Goal: Navigation & Orientation: Find specific page/section

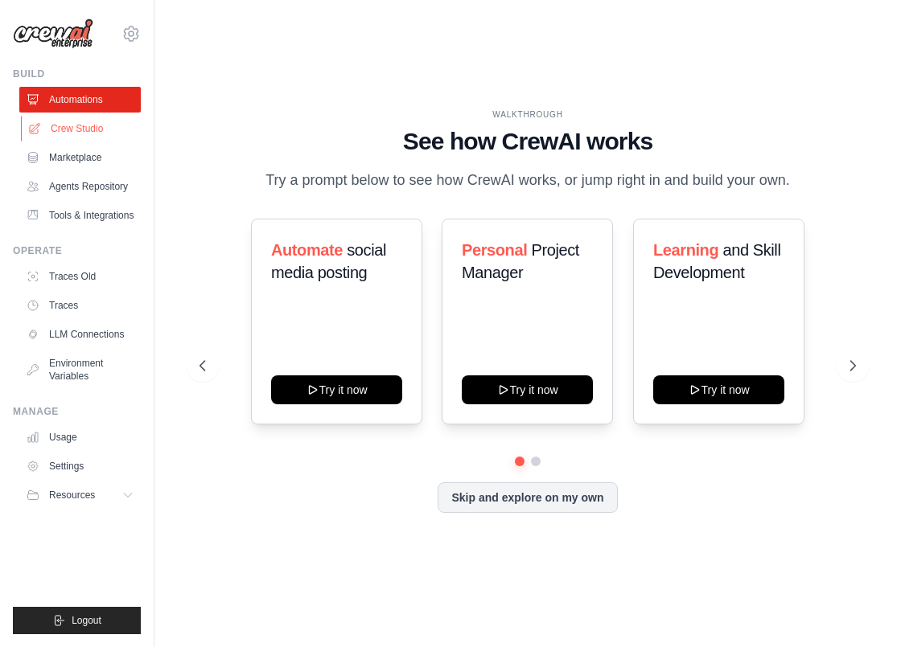
click at [97, 134] on link "Crew Studio" at bounding box center [81, 129] width 121 height 26
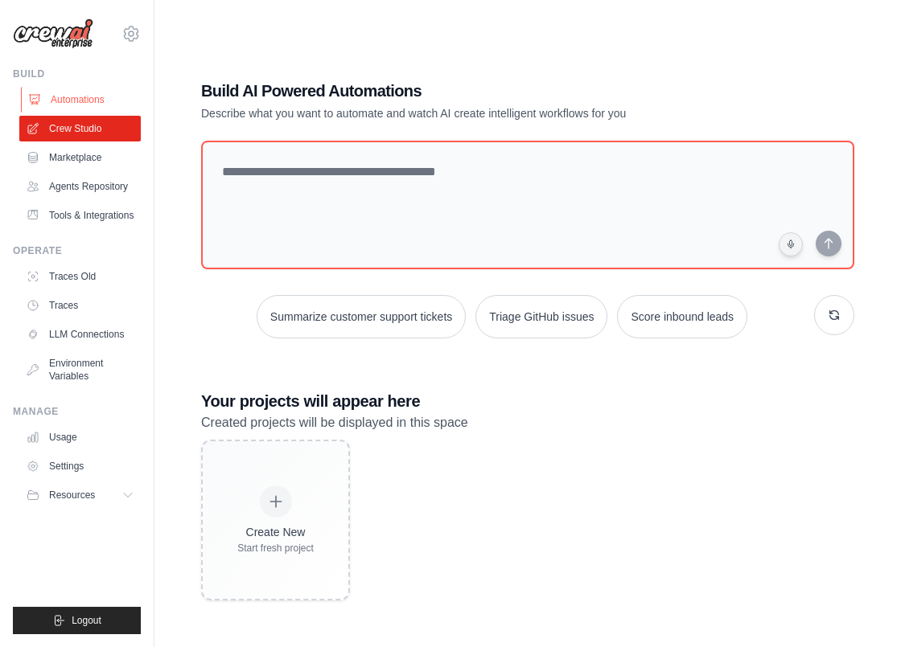
click at [71, 98] on link "Automations" at bounding box center [81, 100] width 121 height 26
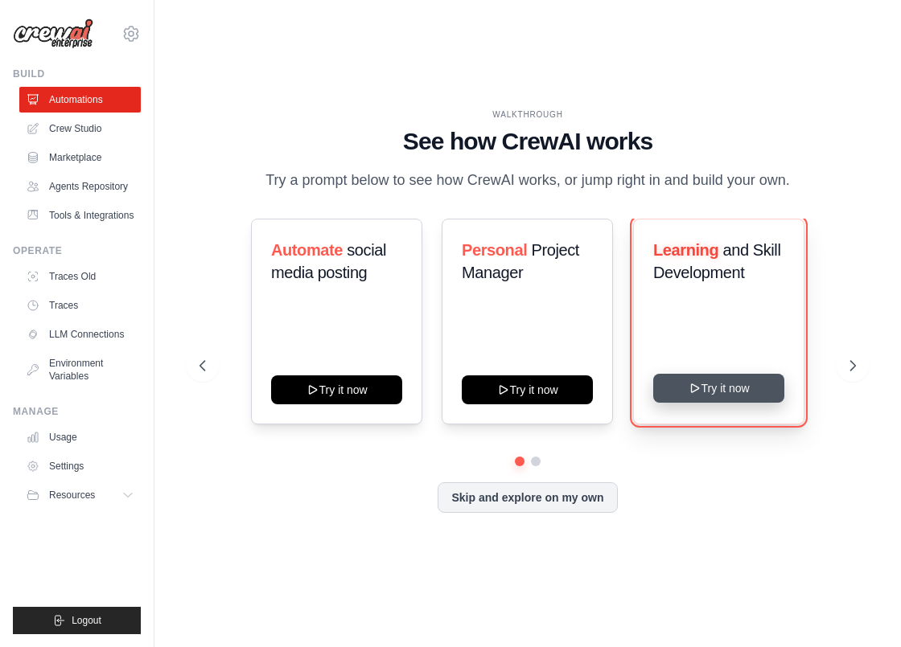
click at [721, 403] on button "Try it now" at bounding box center [718, 388] width 131 height 29
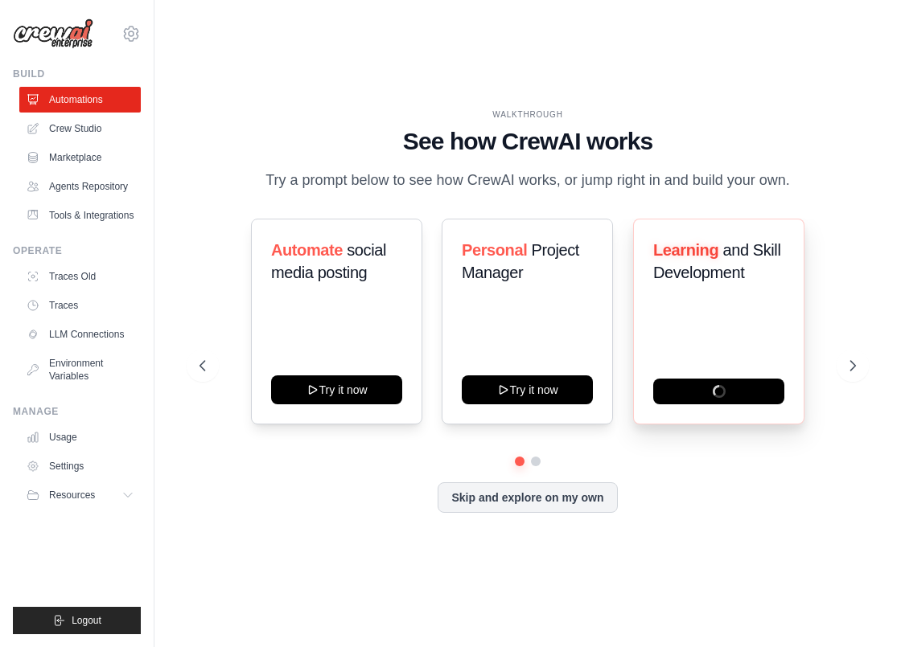
click at [711, 282] on span "and Skill Development" at bounding box center [716, 261] width 127 height 40
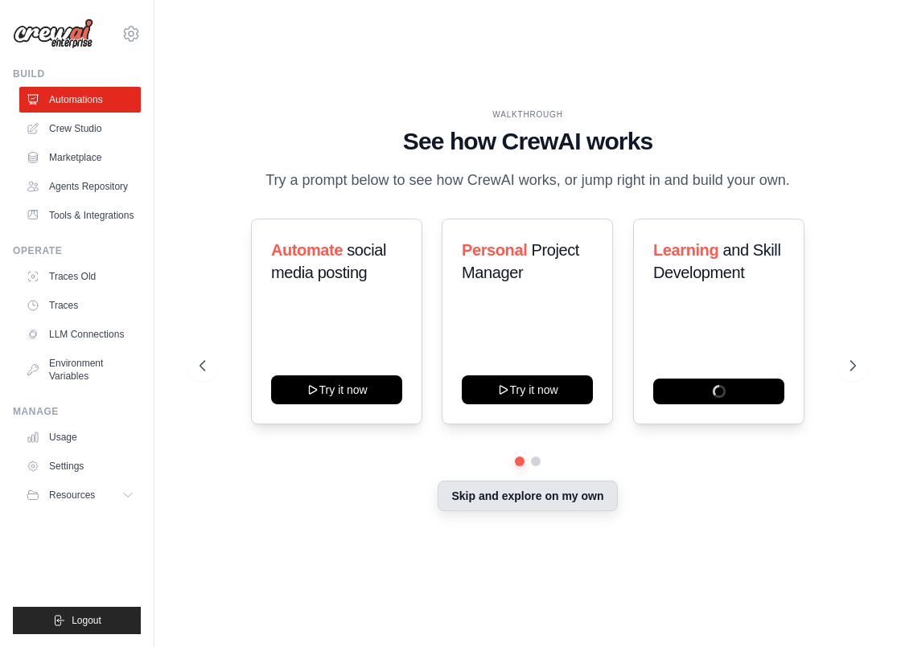
click at [569, 509] on button "Skip and explore on my own" at bounding box center [527, 496] width 179 height 31
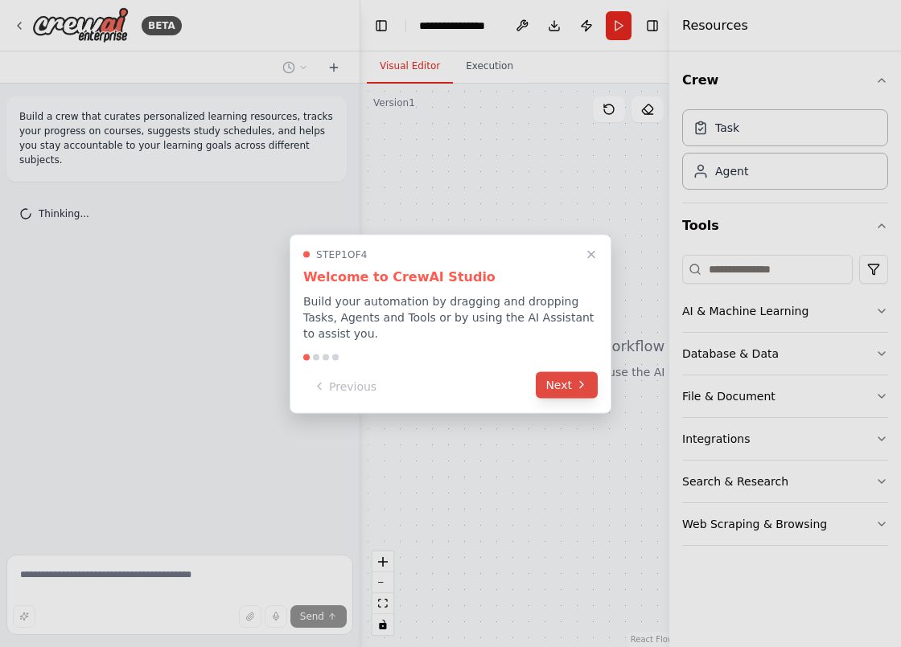
click at [562, 387] on button "Next" at bounding box center [567, 385] width 62 height 27
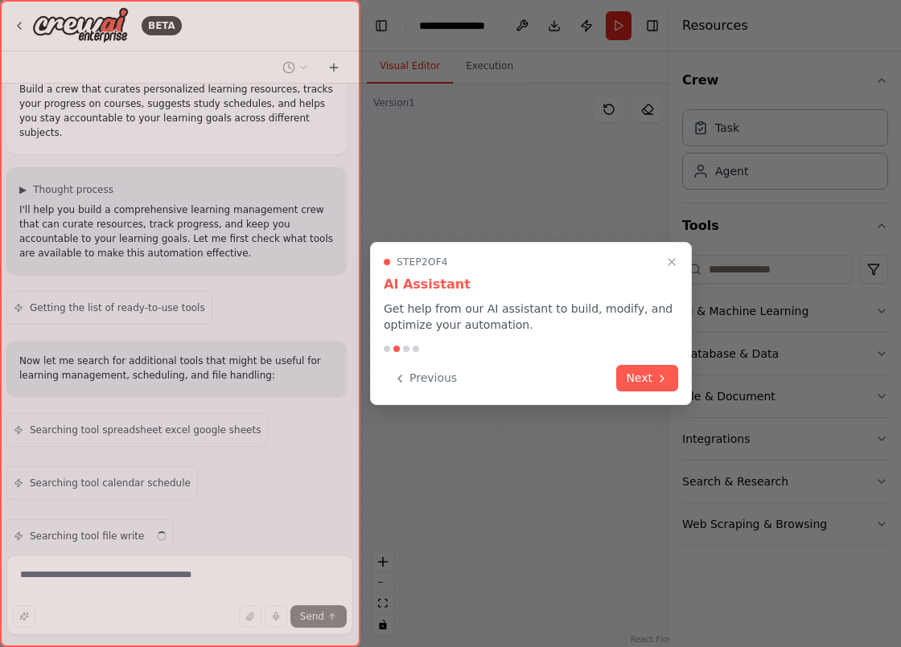
scroll to position [80, 0]
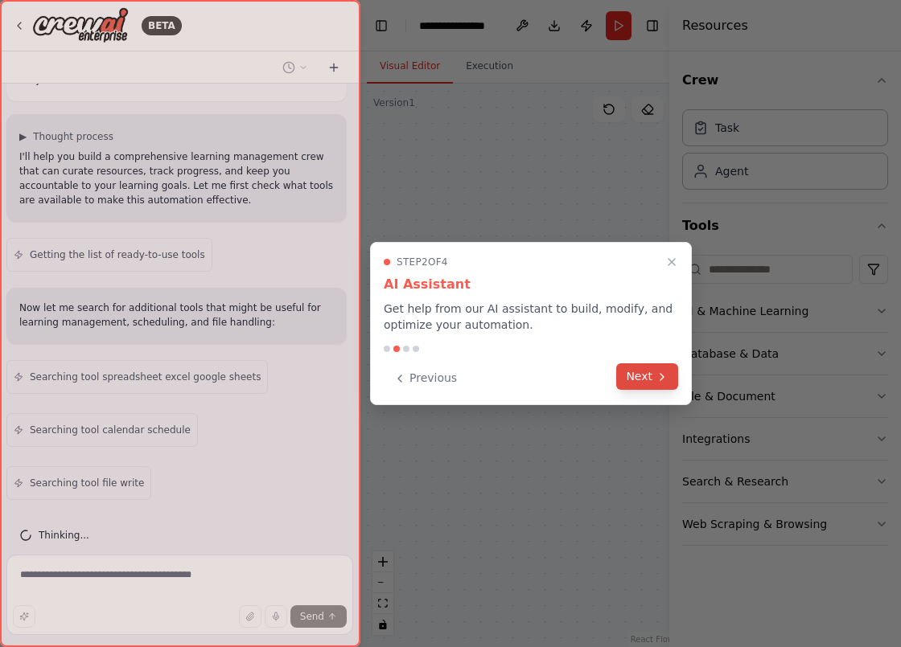
click at [656, 380] on icon at bounding box center [662, 377] width 13 height 13
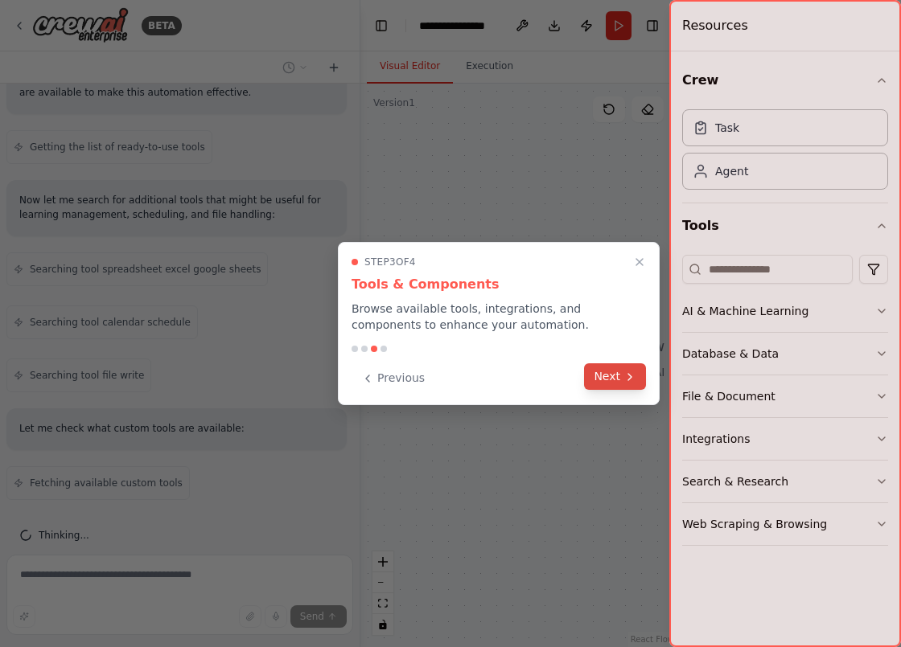
click at [616, 372] on button "Next" at bounding box center [615, 377] width 62 height 27
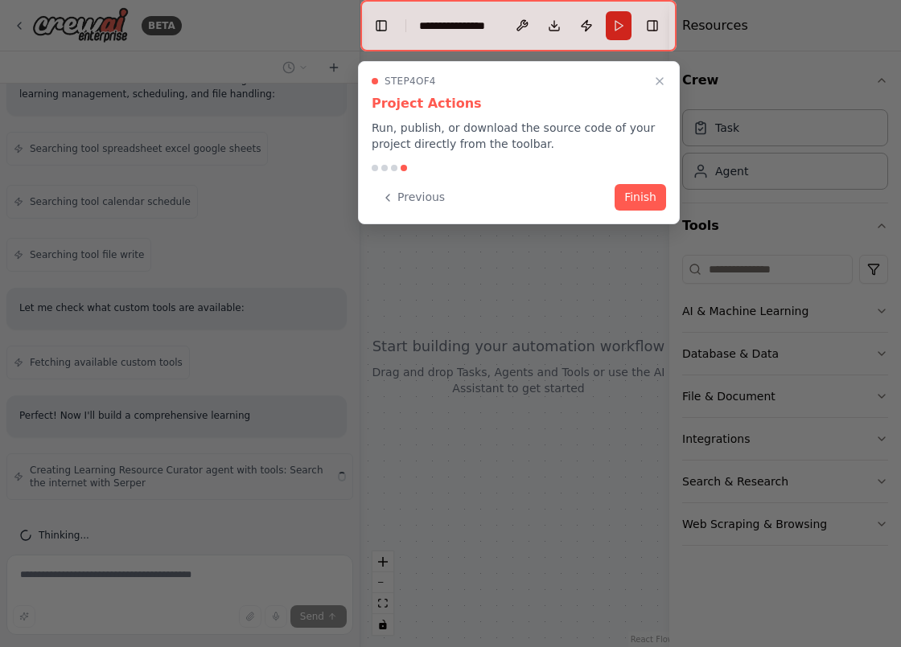
scroll to position [323, 0]
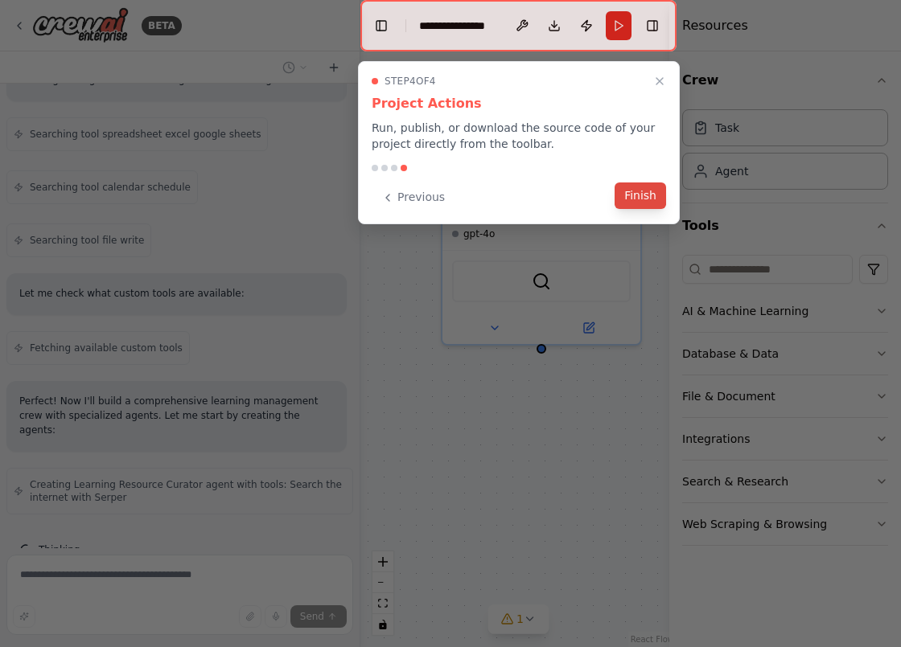
click at [635, 196] on button "Finish" at bounding box center [639, 196] width 51 height 27
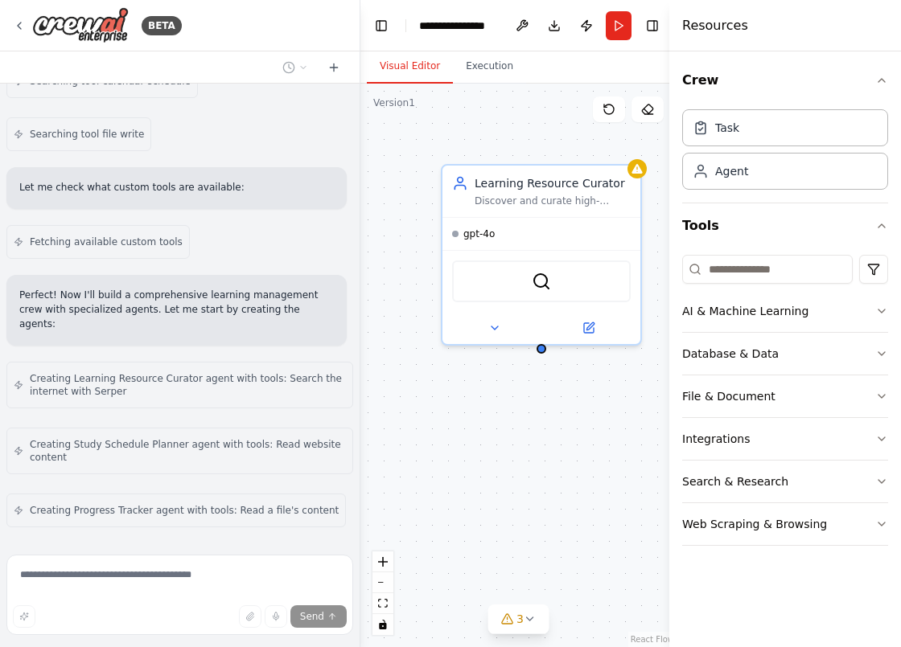
scroll to position [483, 0]
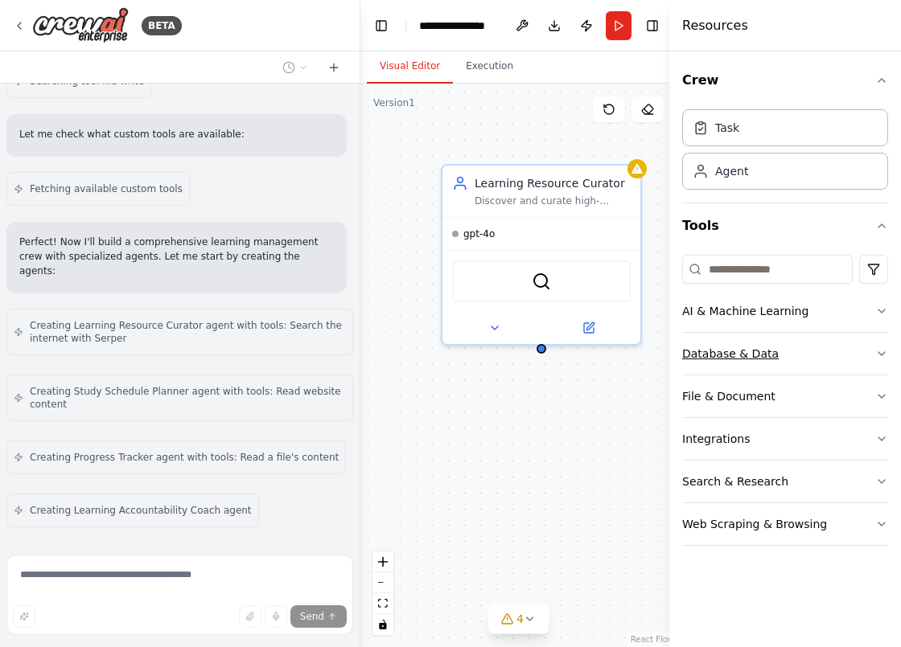
click at [882, 359] on icon "button" at bounding box center [881, 353] width 13 height 13
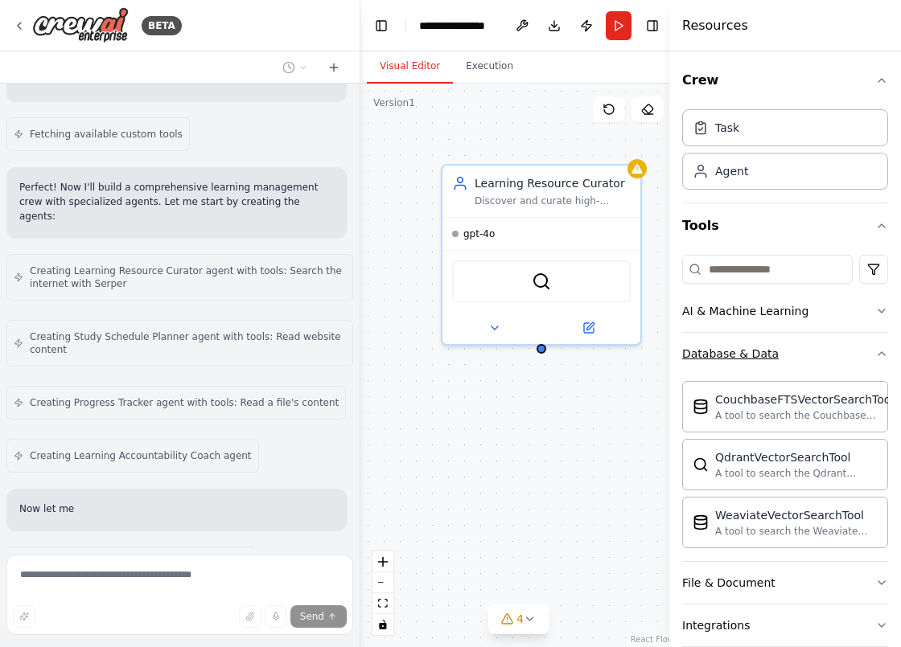
scroll to position [590, 0]
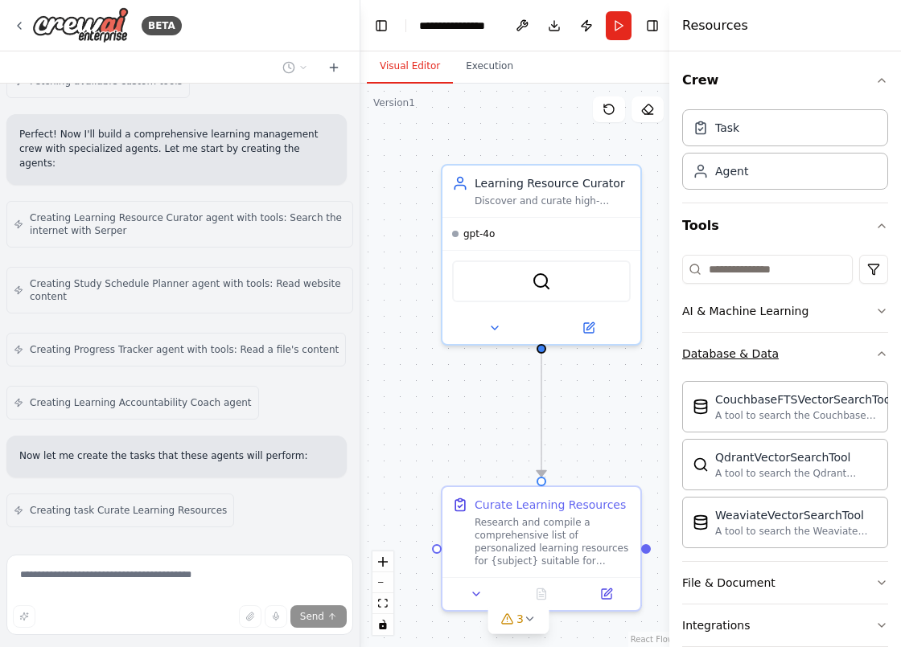
click at [882, 359] on icon "button" at bounding box center [881, 353] width 13 height 13
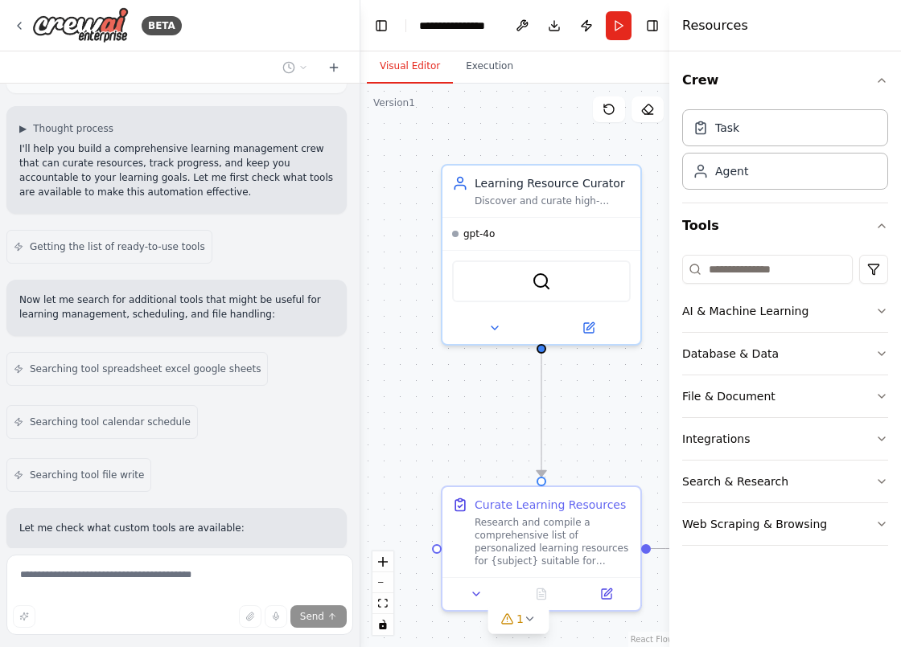
scroll to position [0, 0]
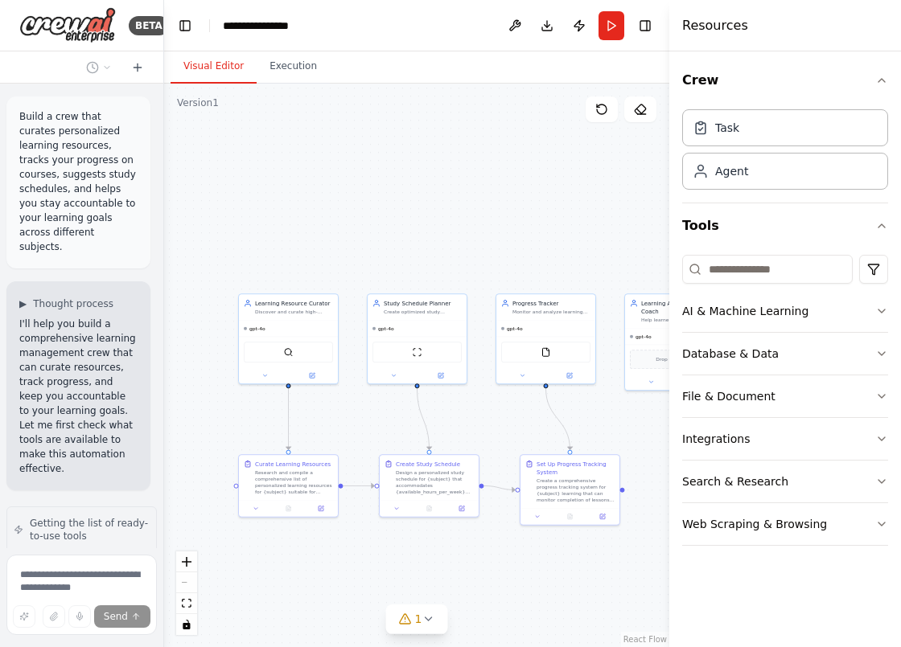
drag, startPoint x: 356, startPoint y: 331, endPoint x: -47, endPoint y: 285, distance: 405.6
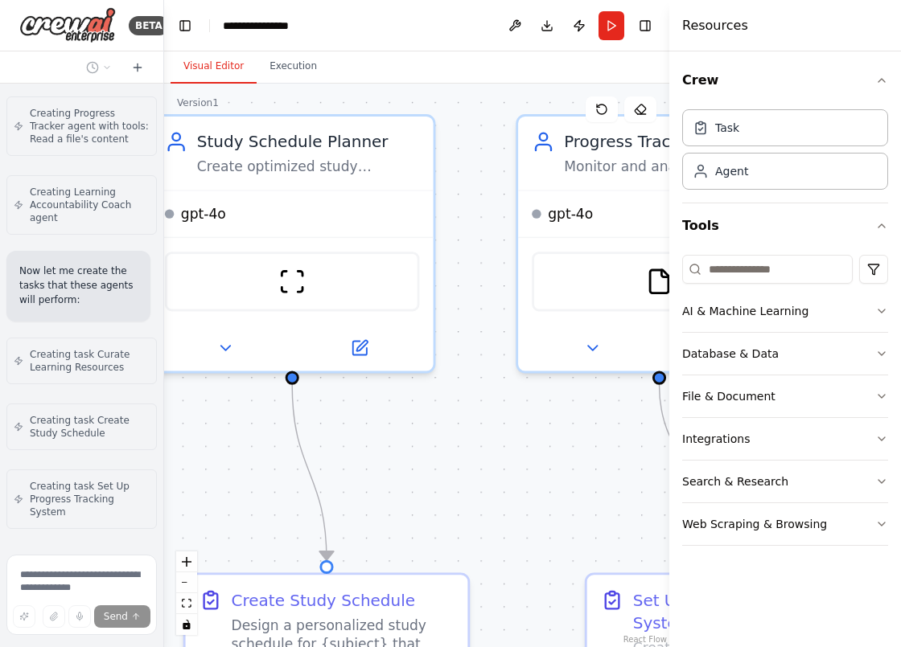
drag, startPoint x: 462, startPoint y: 418, endPoint x: 412, endPoint y: 426, distance: 50.5
click at [412, 426] on div ".deletable-edge-delete-btn { width: 20px; height: 20px; border: 0px solid #ffff…" at bounding box center [416, 366] width 505 height 564
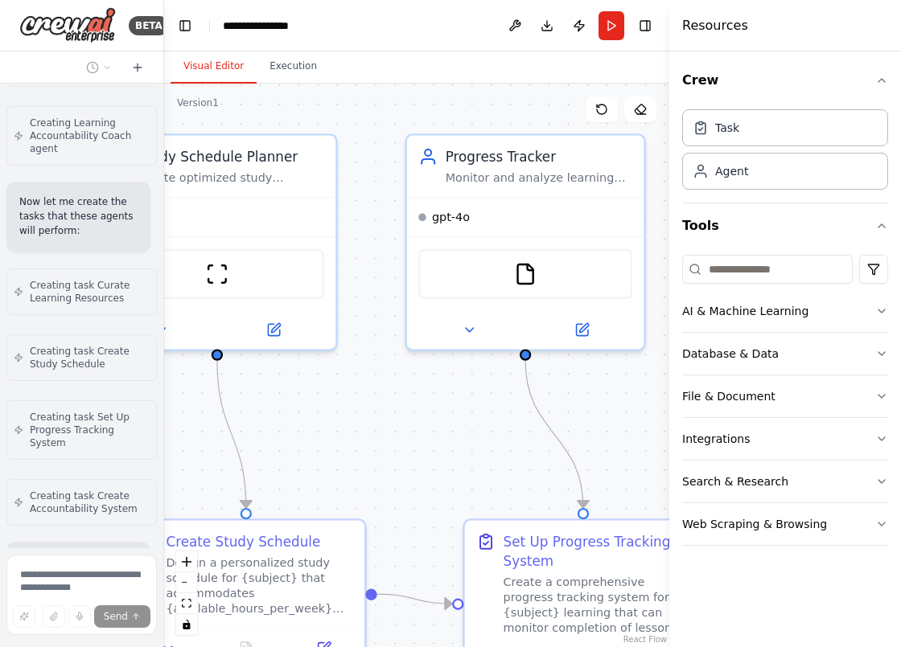
drag, startPoint x: 487, startPoint y: 466, endPoint x: 391, endPoint y: 428, distance: 103.2
click at [389, 432] on div ".deletable-edge-delete-btn { width: 20px; height: 20px; border: 0px solid #ffff…" at bounding box center [416, 366] width 505 height 564
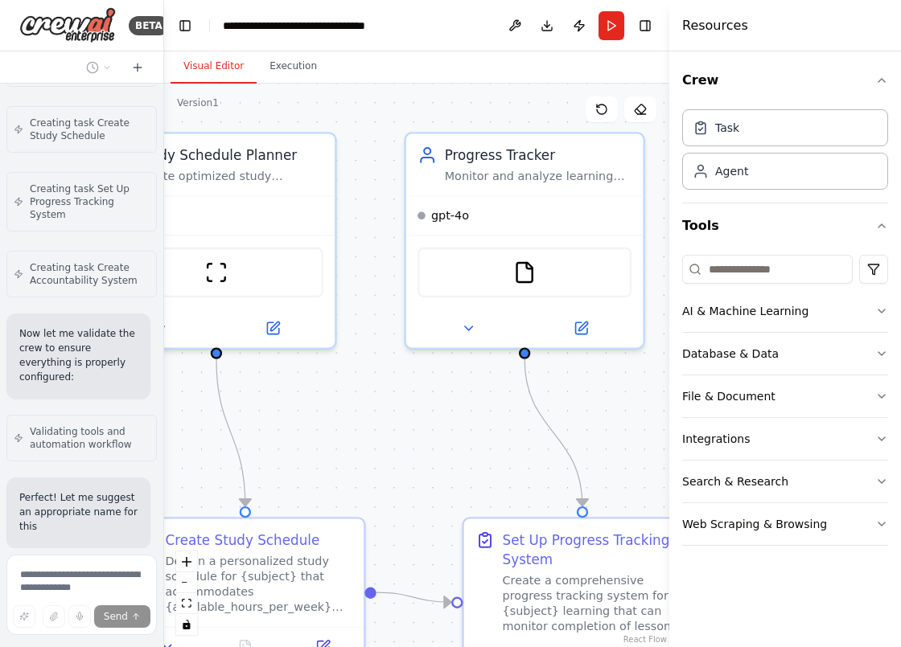
scroll to position [1588, 0]
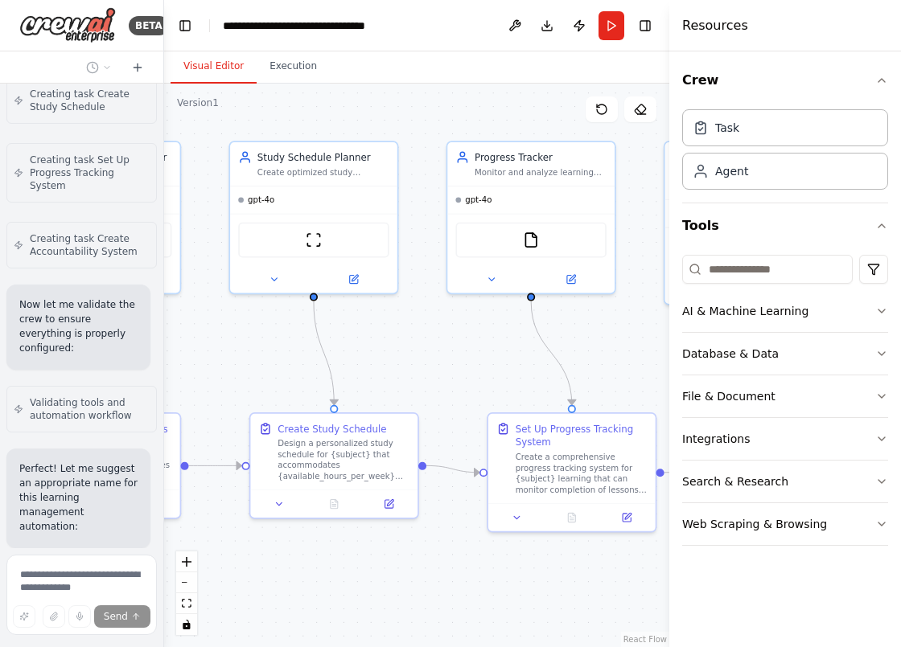
drag, startPoint x: 351, startPoint y: 442, endPoint x: 413, endPoint y: 357, distance: 105.9
click at [413, 357] on div ".deletable-edge-delete-btn { width: 20px; height: 20px; border: 0px solid #ffff…" at bounding box center [416, 366] width 505 height 564
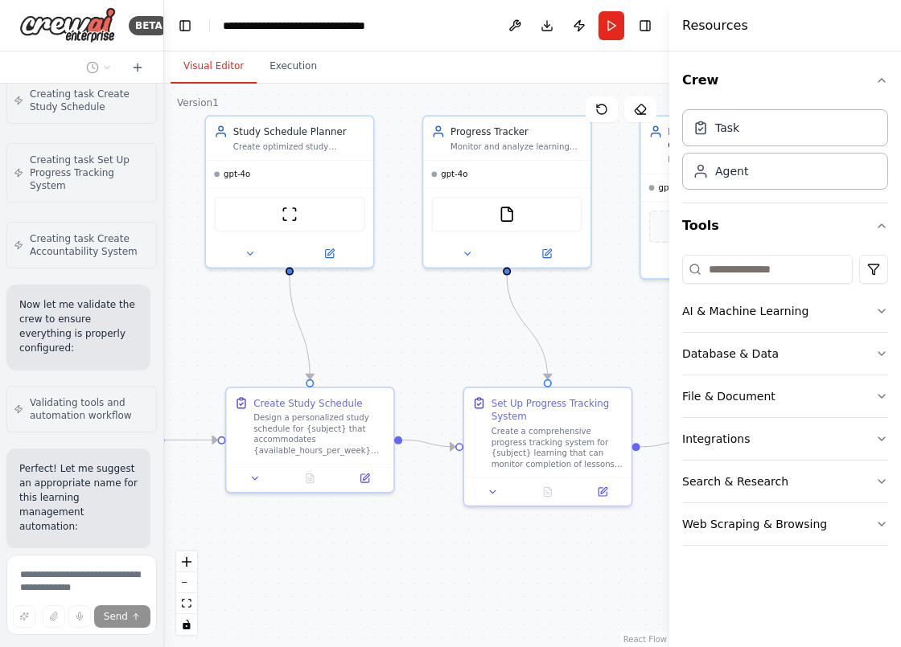
drag, startPoint x: 409, startPoint y: 376, endPoint x: 338, endPoint y: 344, distance: 78.2
click at [338, 344] on div ".deletable-edge-delete-btn { width: 20px; height: 20px; border: 0px solid #ffff…" at bounding box center [416, 366] width 505 height 564
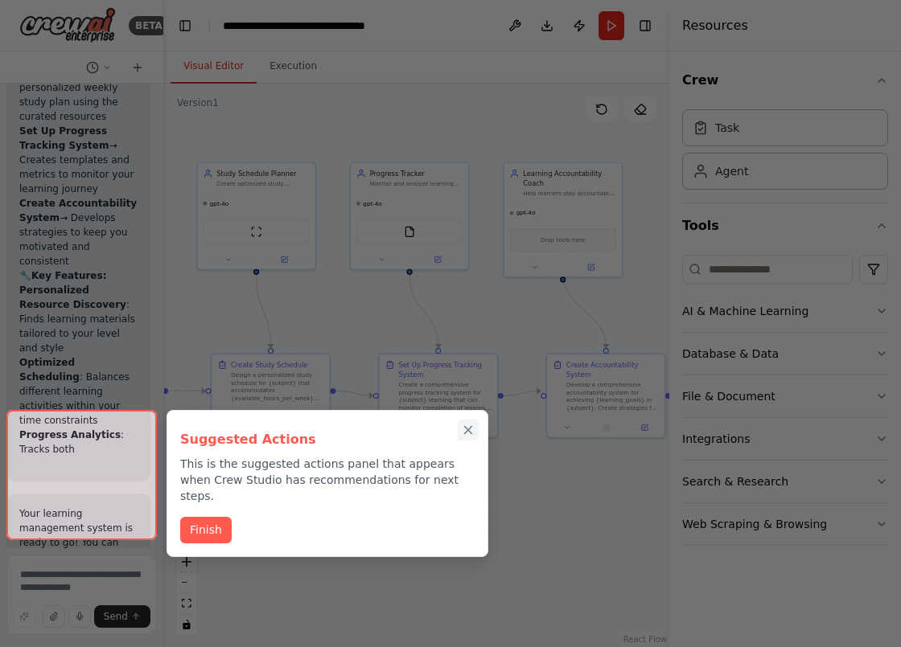
click at [466, 429] on icon "Close walkthrough" at bounding box center [468, 430] width 7 height 7
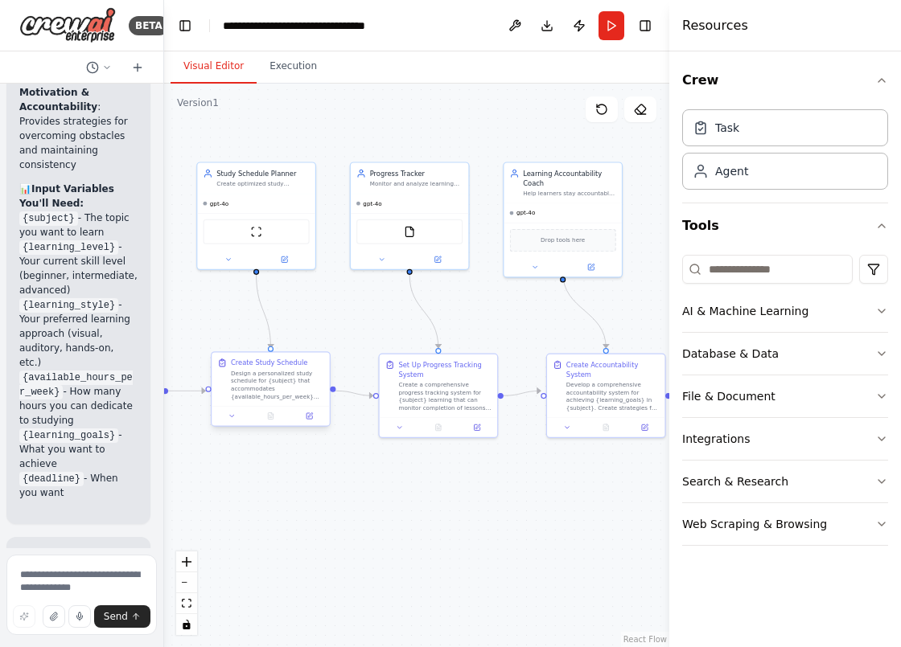
scroll to position [3159, 0]
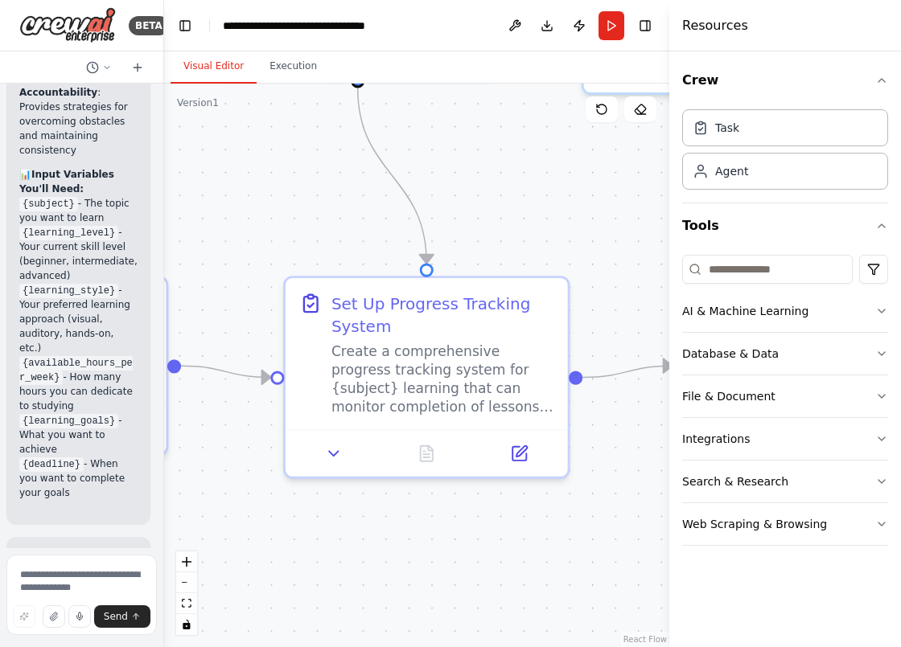
drag, startPoint x: 409, startPoint y: 502, endPoint x: 224, endPoint y: 489, distance: 186.2
click at [220, 491] on div ".deletable-edge-delete-btn { width: 20px; height: 20px; border: 0px solid #ffff…" at bounding box center [416, 366] width 505 height 564
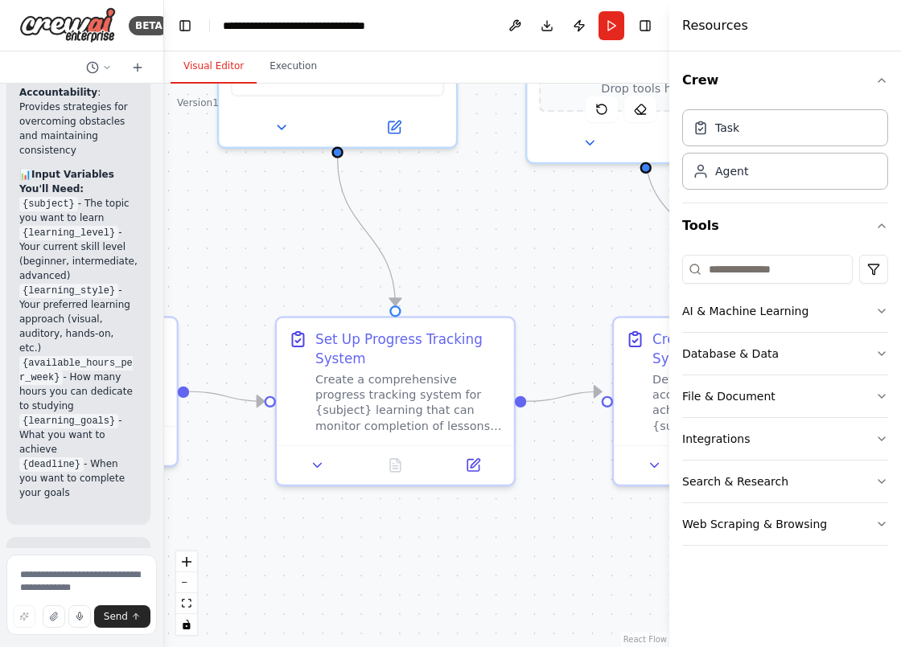
drag, startPoint x: 429, startPoint y: 519, endPoint x: 234, endPoint y: 520, distance: 194.6
click at [234, 520] on div ".deletable-edge-delete-btn { width: 20px; height: 20px; border: 0px solid #ffff…" at bounding box center [416, 366] width 505 height 564
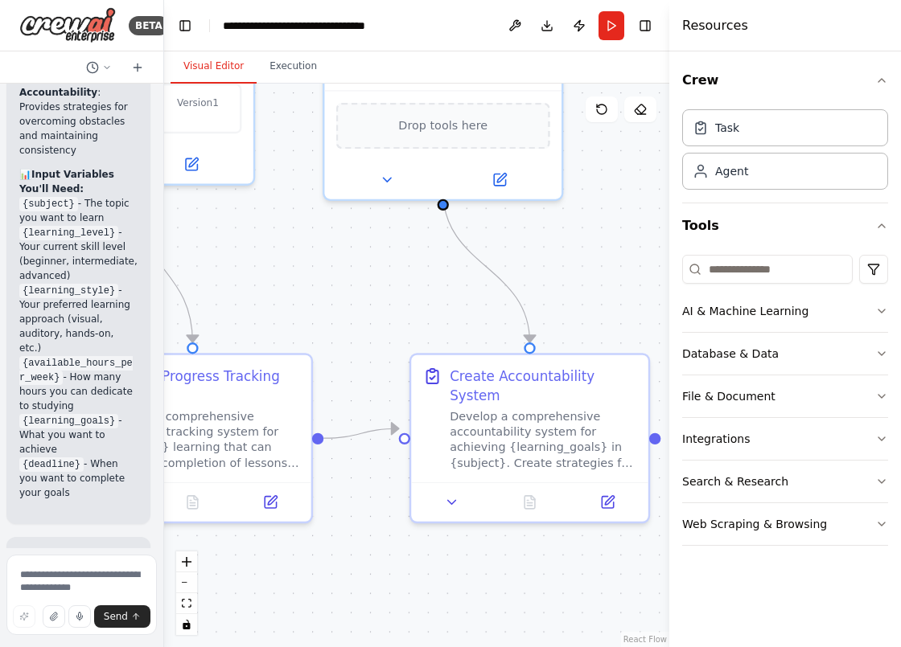
drag, startPoint x: 526, startPoint y: 528, endPoint x: 519, endPoint y: 569, distance: 41.7
click at [519, 569] on div ".deletable-edge-delete-btn { width: 20px; height: 20px; border: 0px solid #ffff…" at bounding box center [416, 366] width 505 height 564
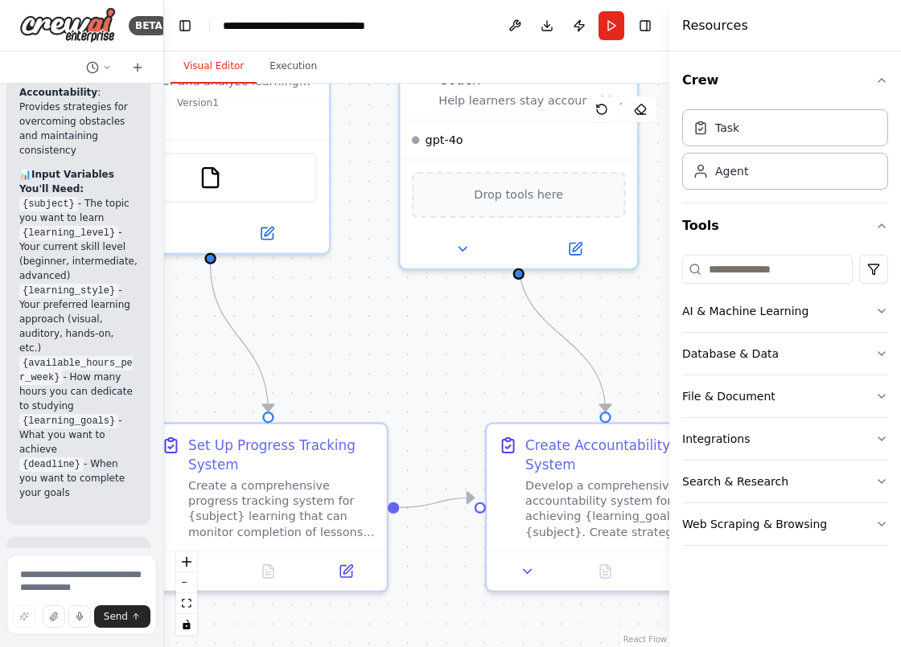
drag, startPoint x: 335, startPoint y: 303, endPoint x: 421, endPoint y: 402, distance: 131.1
click at [436, 412] on div ".deletable-edge-delete-btn { width: 20px; height: 20px; border: 0px solid #ffff…" at bounding box center [416, 366] width 505 height 564
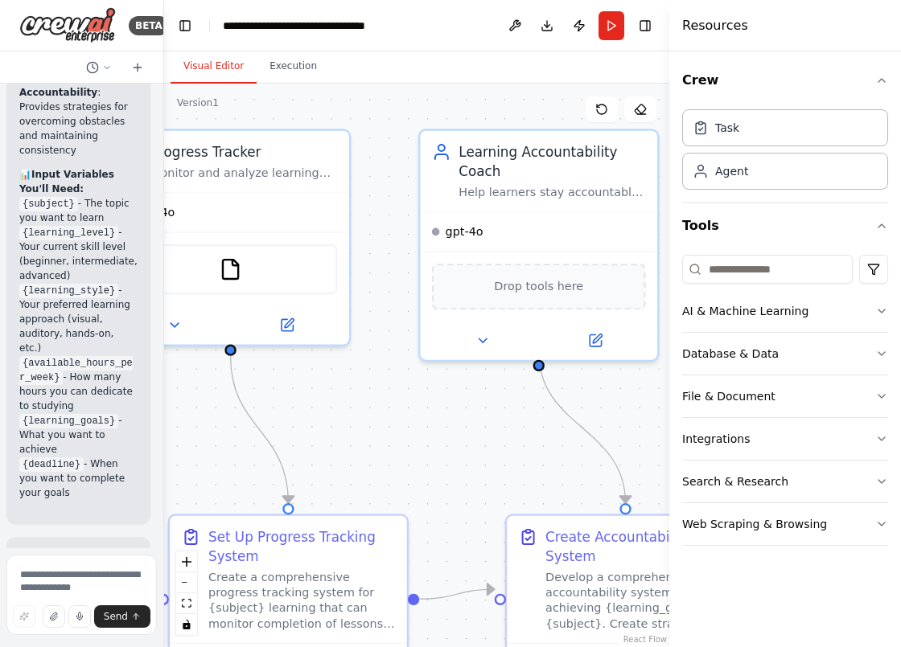
drag, startPoint x: 395, startPoint y: 383, endPoint x: 390, endPoint y: 423, distance: 40.5
click at [390, 423] on div ".deletable-edge-delete-btn { width: 20px; height: 20px; border: 0px solid #ffff…" at bounding box center [416, 366] width 505 height 564
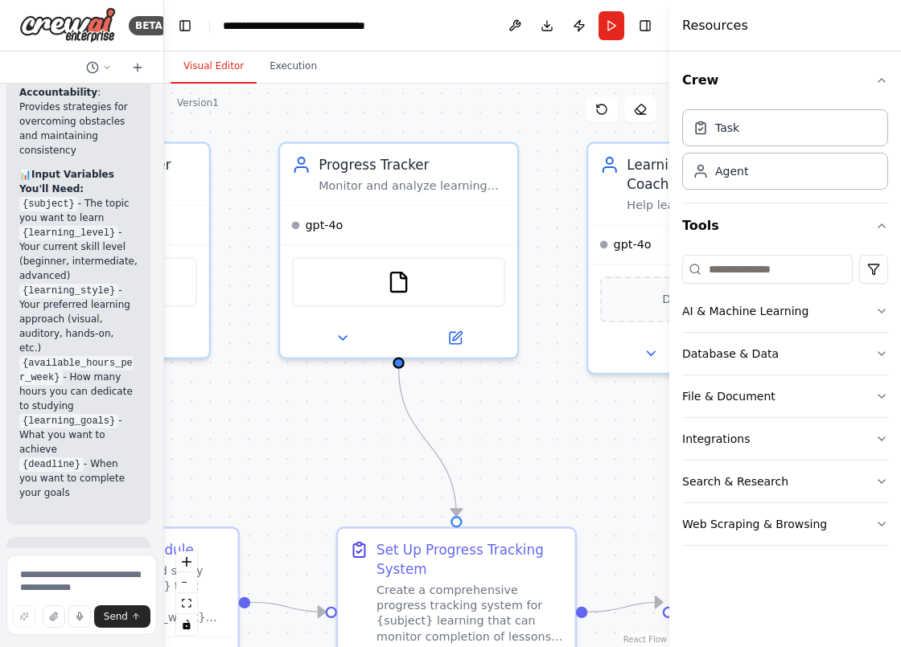
drag, startPoint x: 372, startPoint y: 400, endPoint x: 509, endPoint y: 402, distance: 137.6
click at [509, 402] on div ".deletable-edge-delete-btn { width: 20px; height: 20px; border: 0px solid #ffff…" at bounding box center [416, 366] width 505 height 564
click at [74, 35] on img at bounding box center [67, 25] width 97 height 36
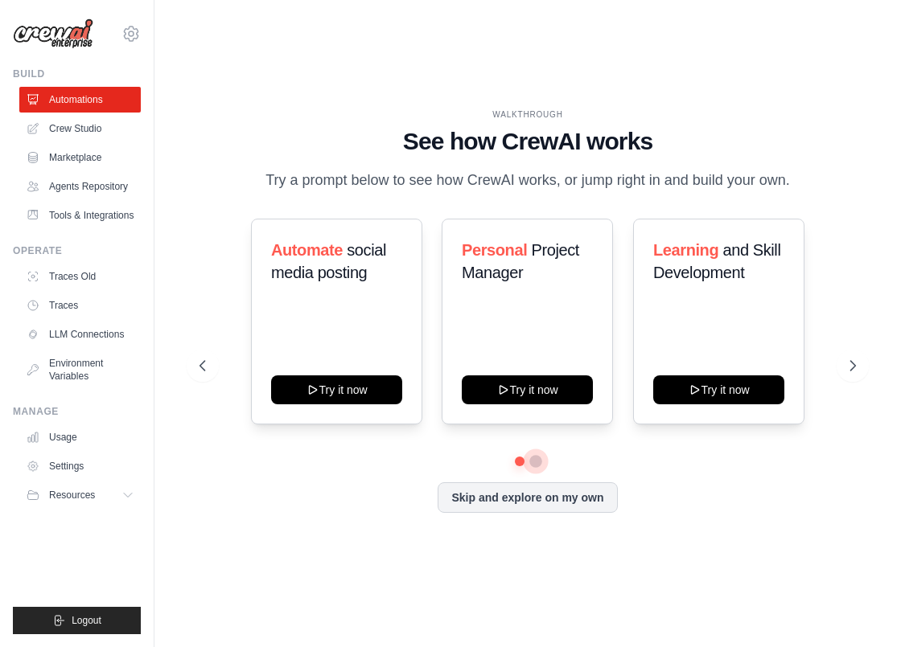
click at [532, 468] on button at bounding box center [535, 461] width 13 height 13
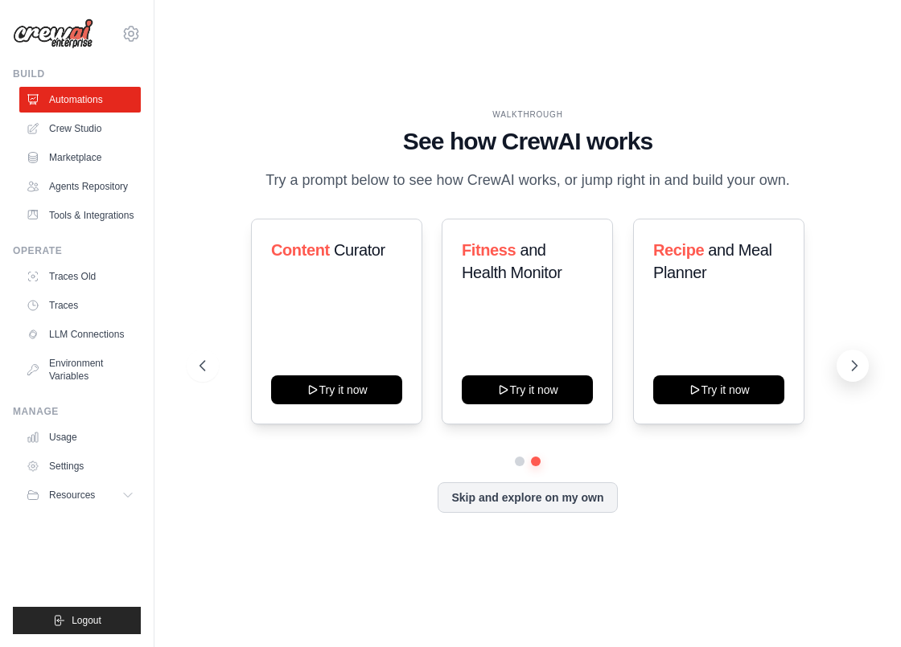
click at [852, 374] on icon at bounding box center [854, 366] width 16 height 16
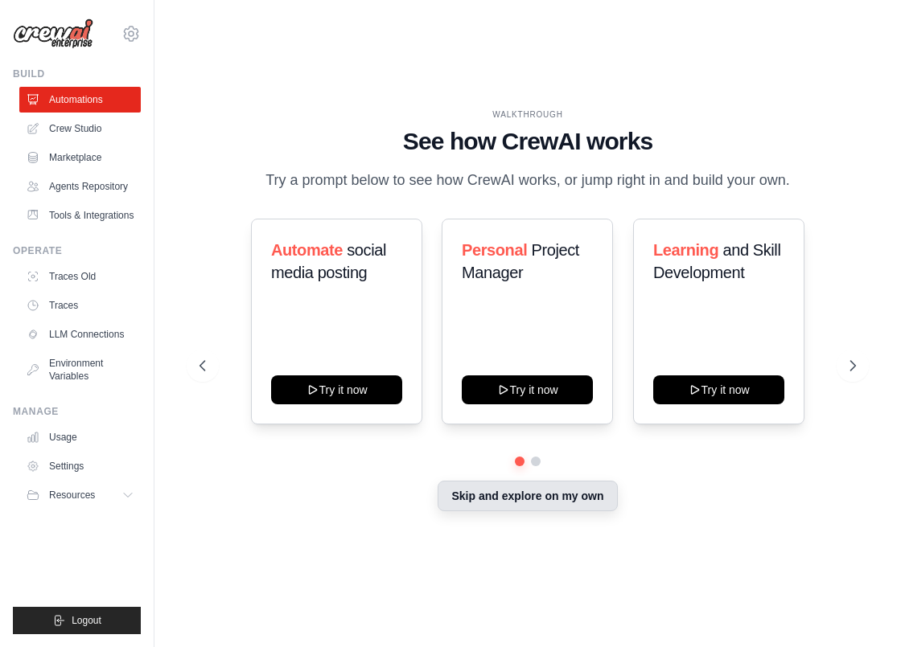
click at [492, 512] on button "Skip and explore on my own" at bounding box center [527, 496] width 179 height 31
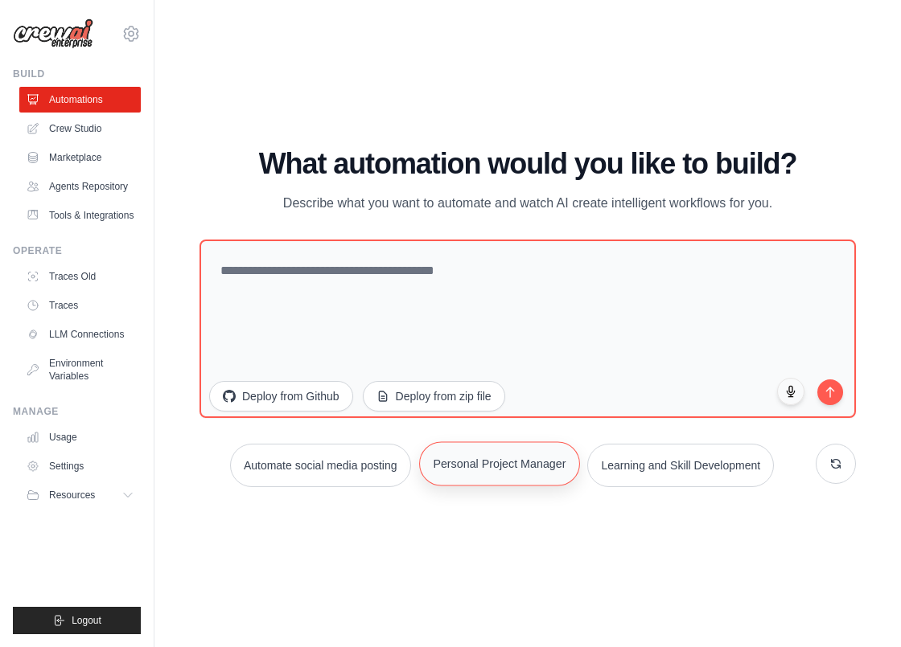
click at [462, 467] on button "Personal Project Manager" at bounding box center [499, 464] width 161 height 44
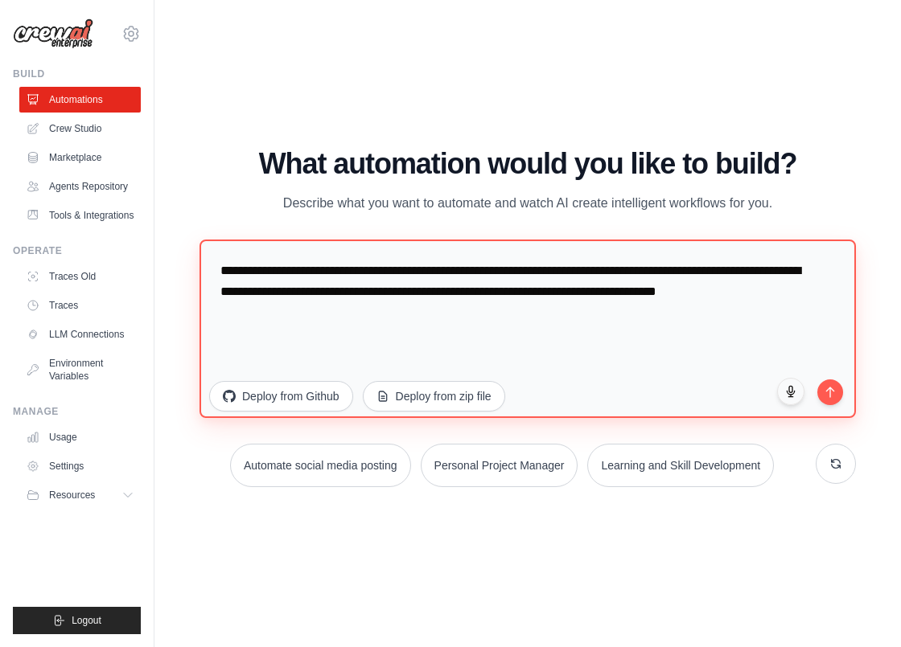
click at [364, 314] on textarea "**********" at bounding box center [527, 329] width 656 height 179
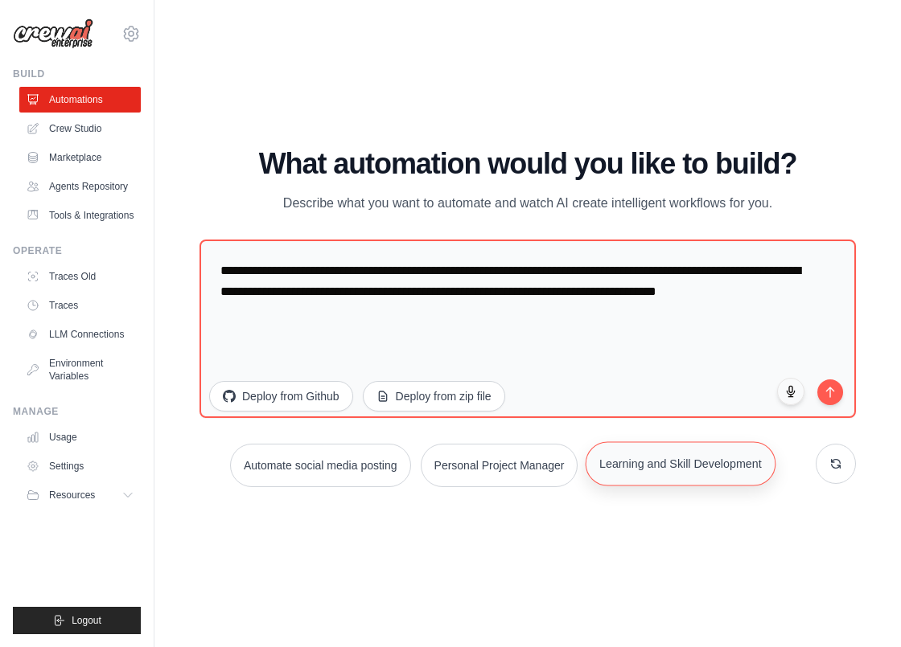
click at [709, 471] on button "Learning and Skill Development" at bounding box center [681, 464] width 190 height 44
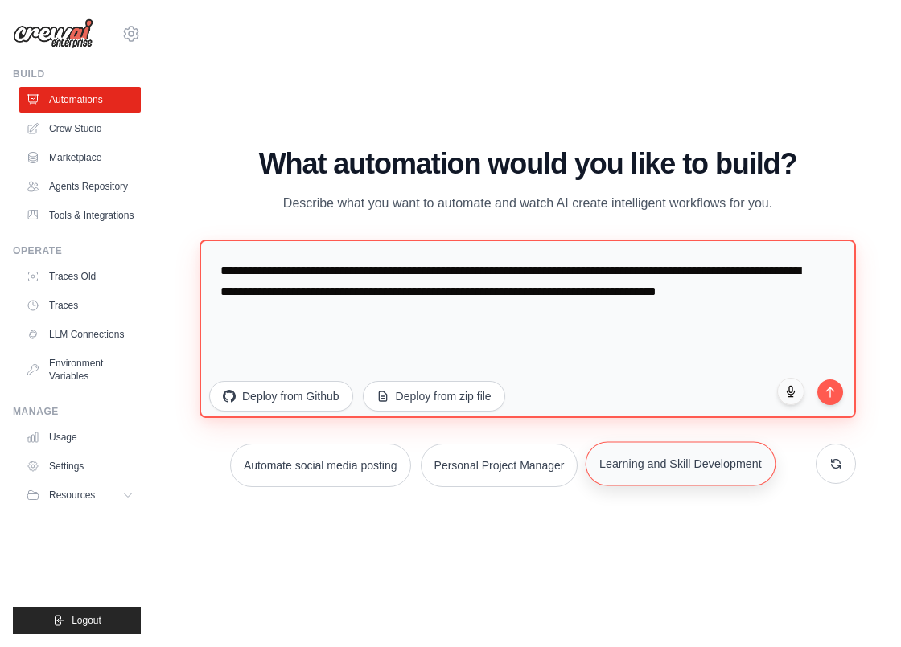
type textarea "**********"
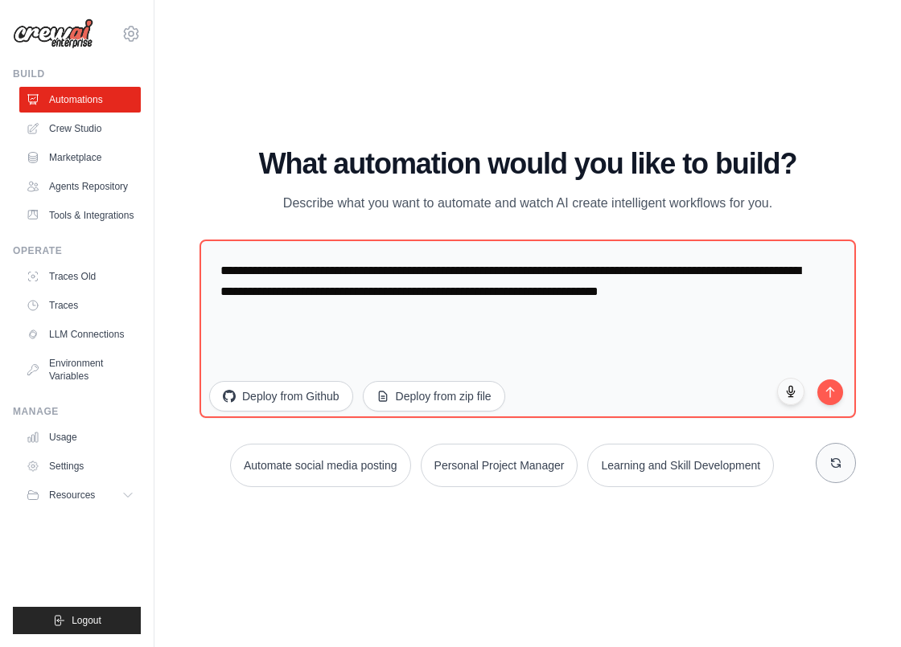
click at [846, 467] on button at bounding box center [836, 463] width 40 height 40
click at [457, 548] on div "WALKTHROUGH See how CrewAI works Try a prompt below to see how CrewAI works, or…" at bounding box center [527, 323] width 695 height 615
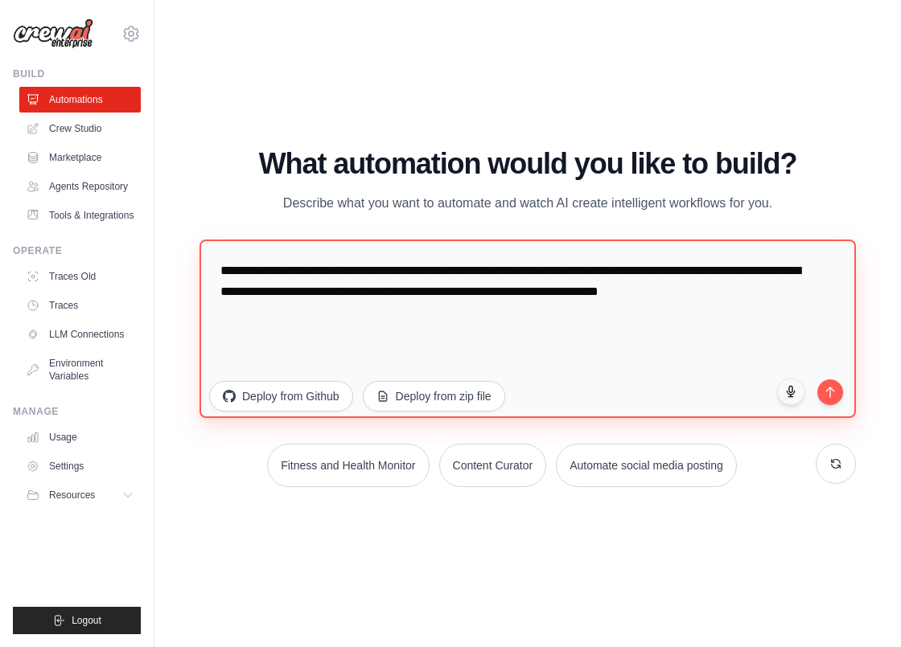
click at [434, 325] on textarea "**********" at bounding box center [527, 329] width 656 height 179
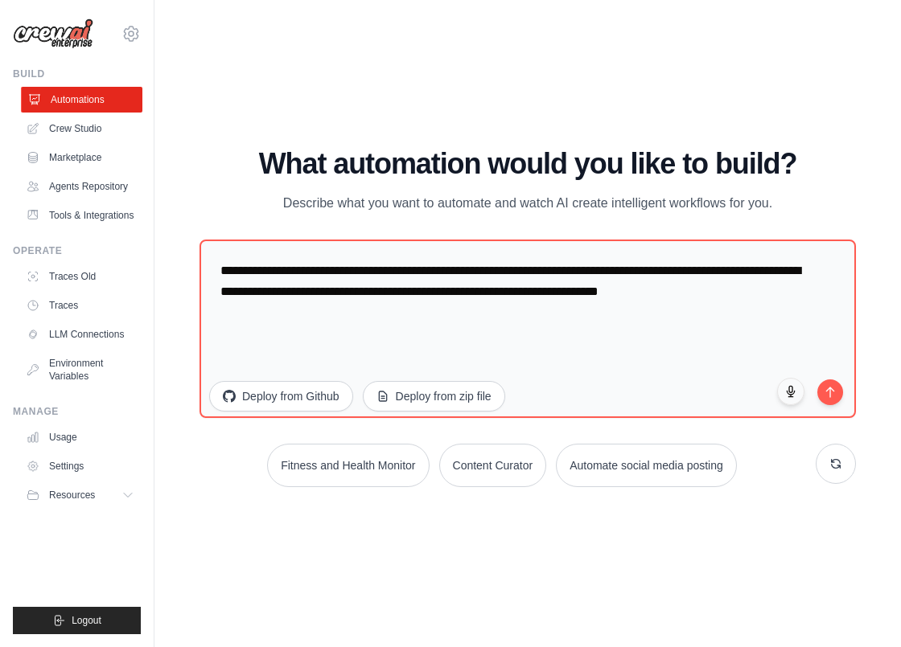
click at [80, 101] on link "Automations" at bounding box center [81, 100] width 121 height 26
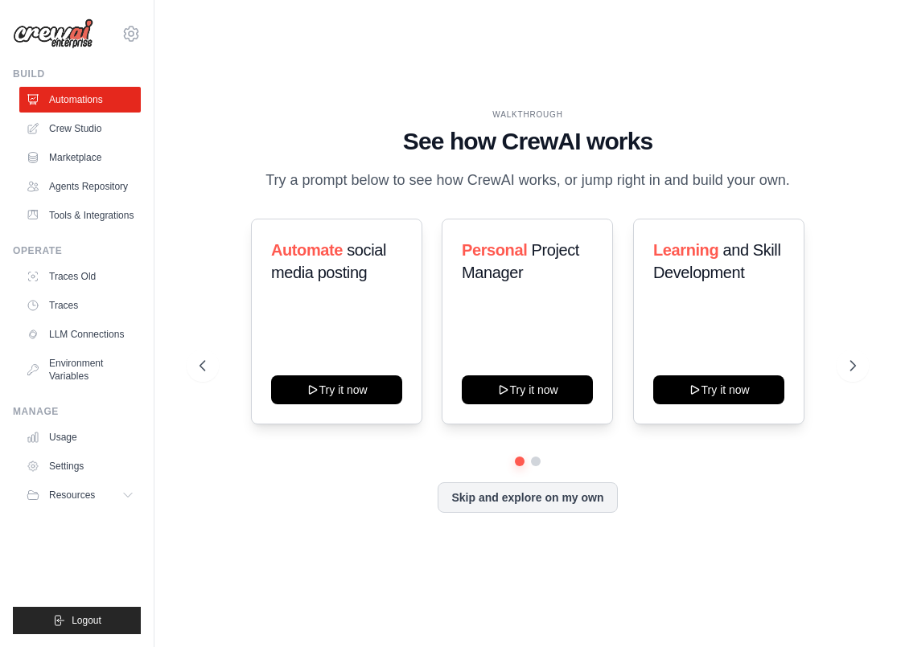
click at [87, 97] on link "Automations" at bounding box center [79, 100] width 121 height 26
click at [693, 321] on div "Learning and Skill Development Try it now" at bounding box center [718, 322] width 171 height 206
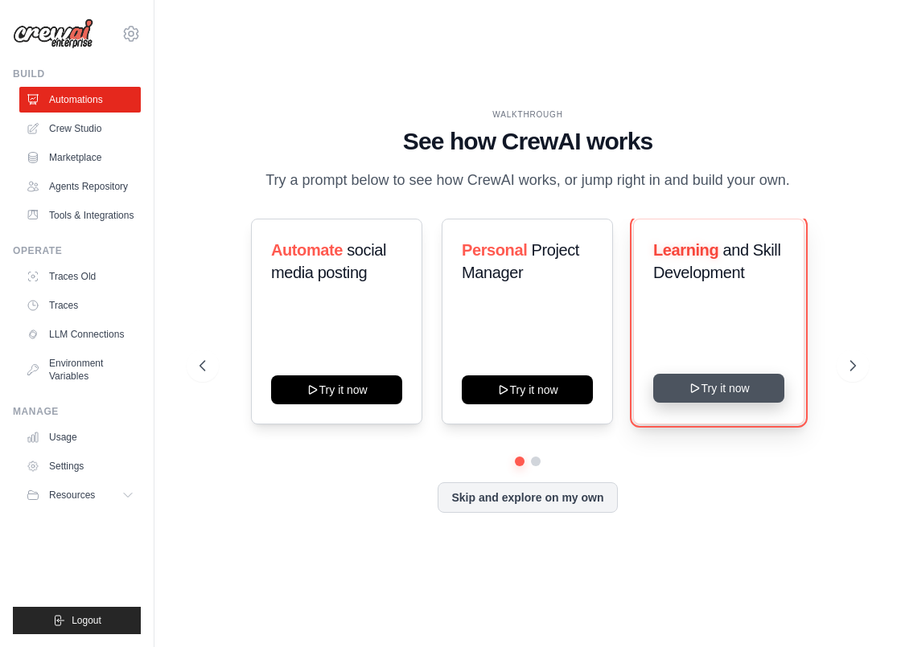
click at [699, 395] on icon at bounding box center [694, 388] width 13 height 13
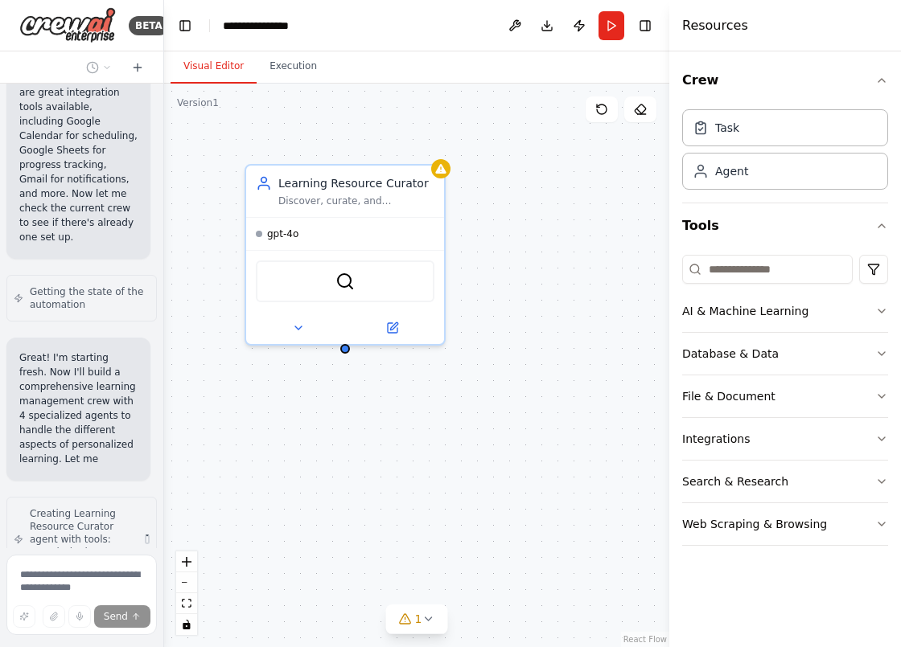
scroll to position [1034, 0]
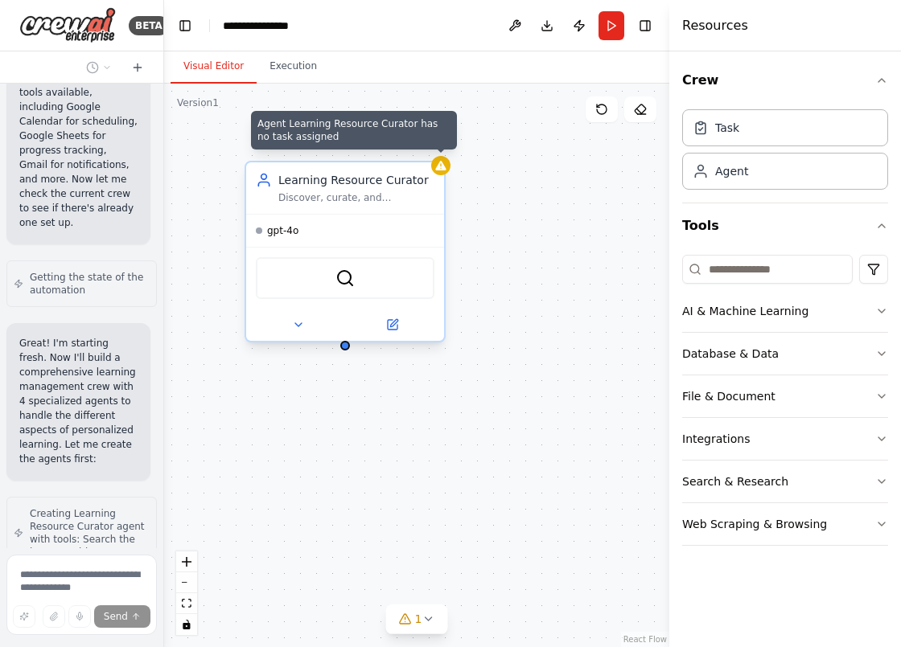
click at [445, 166] on icon at bounding box center [440, 165] width 13 height 13
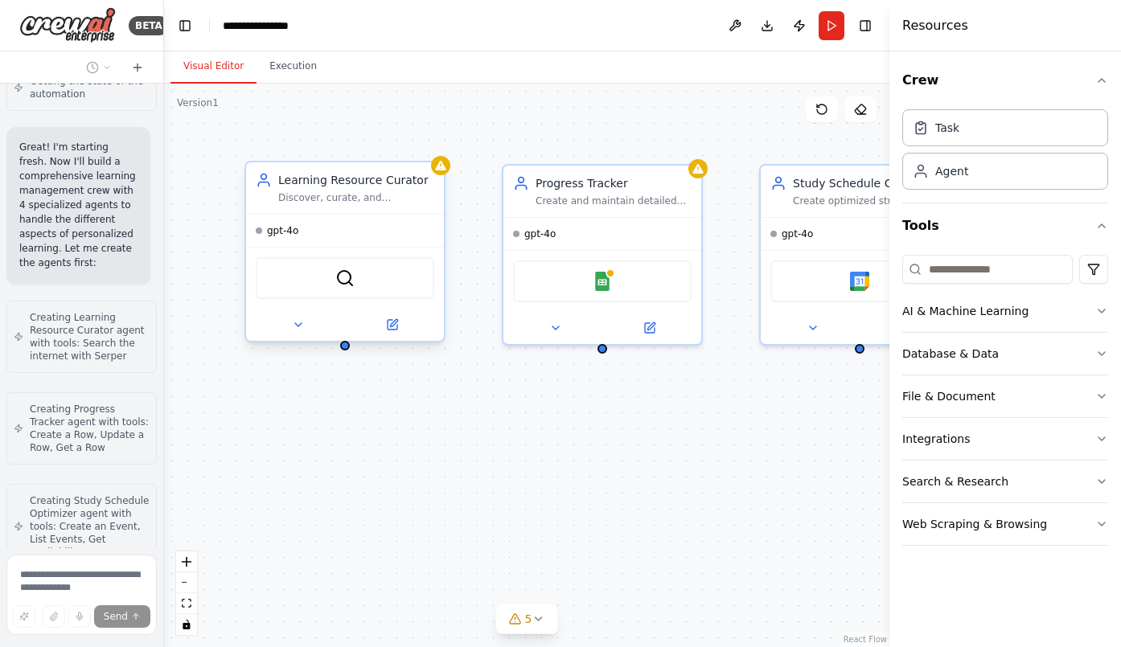
scroll to position [1218, 0]
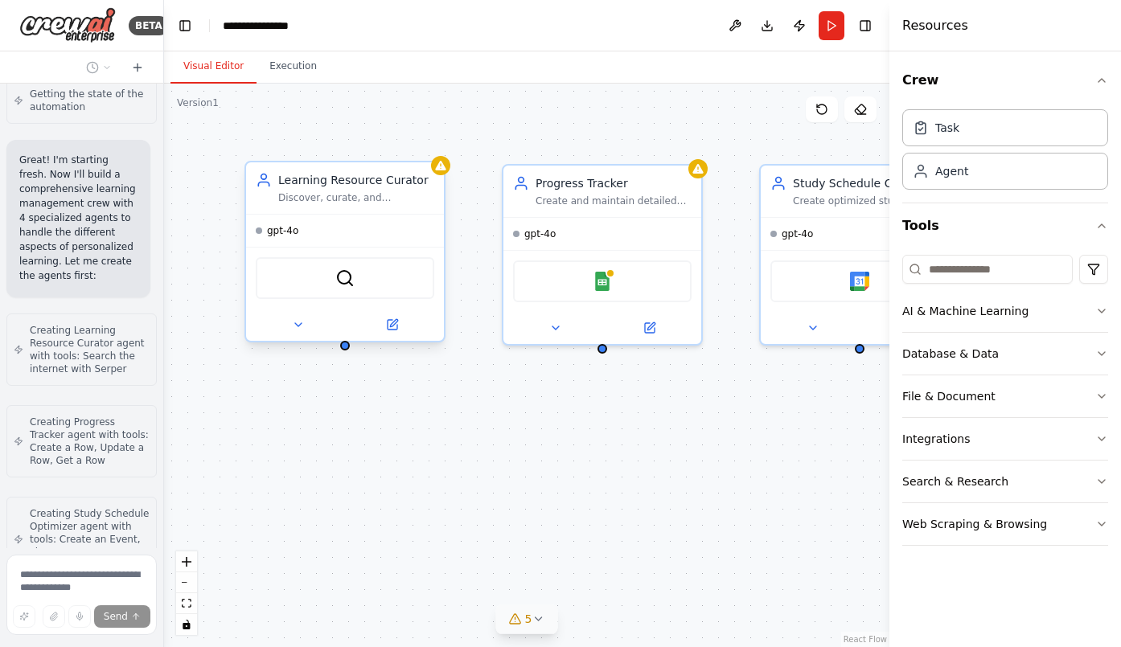
click at [536, 619] on icon at bounding box center [538, 619] width 6 height 3
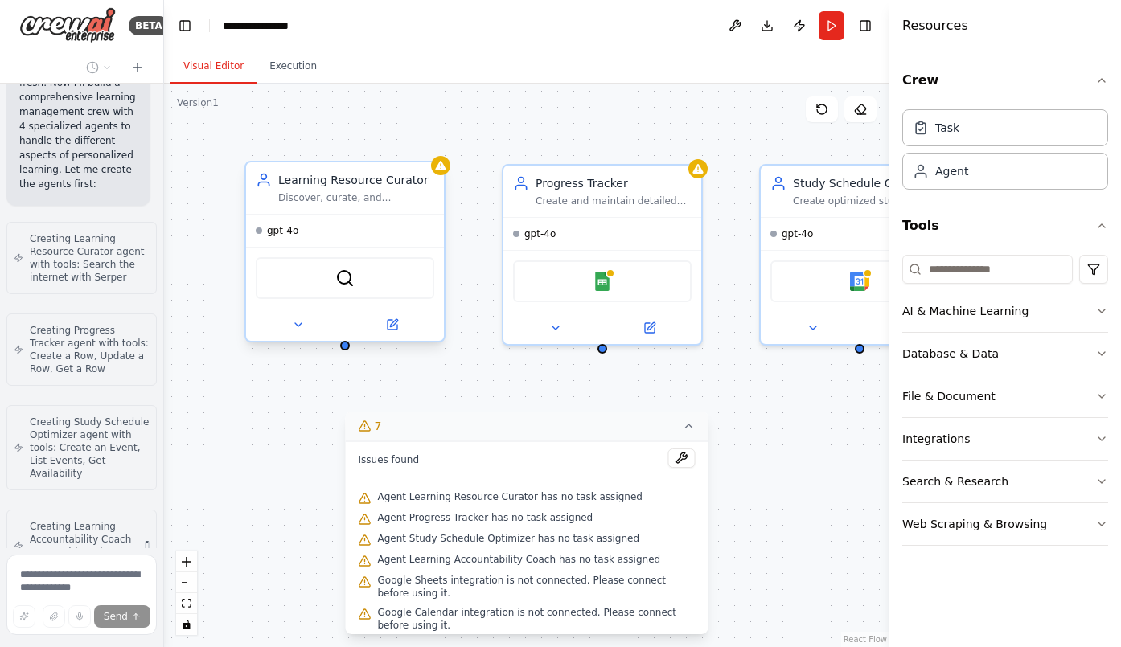
scroll to position [1297, 0]
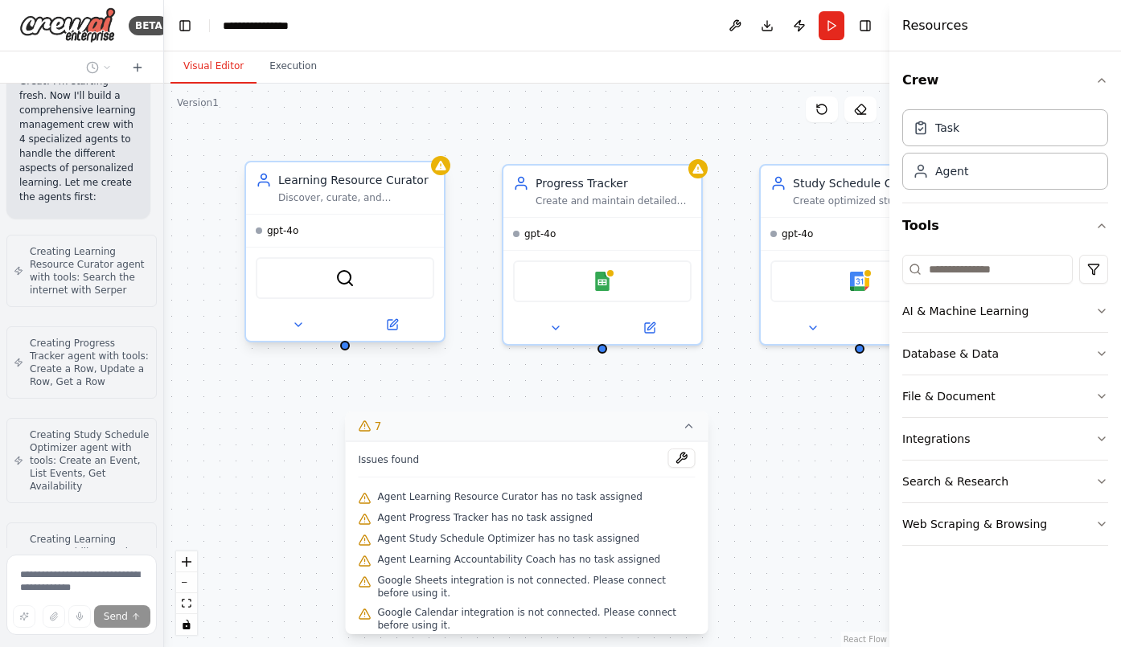
click at [302, 485] on div "Learning Resource Curator Discover, curate, and personalize learning resources …" at bounding box center [526, 366] width 725 height 564
click at [900, 131] on div "Task" at bounding box center [947, 127] width 24 height 16
click at [900, 183] on div "Agent" at bounding box center [1005, 170] width 206 height 37
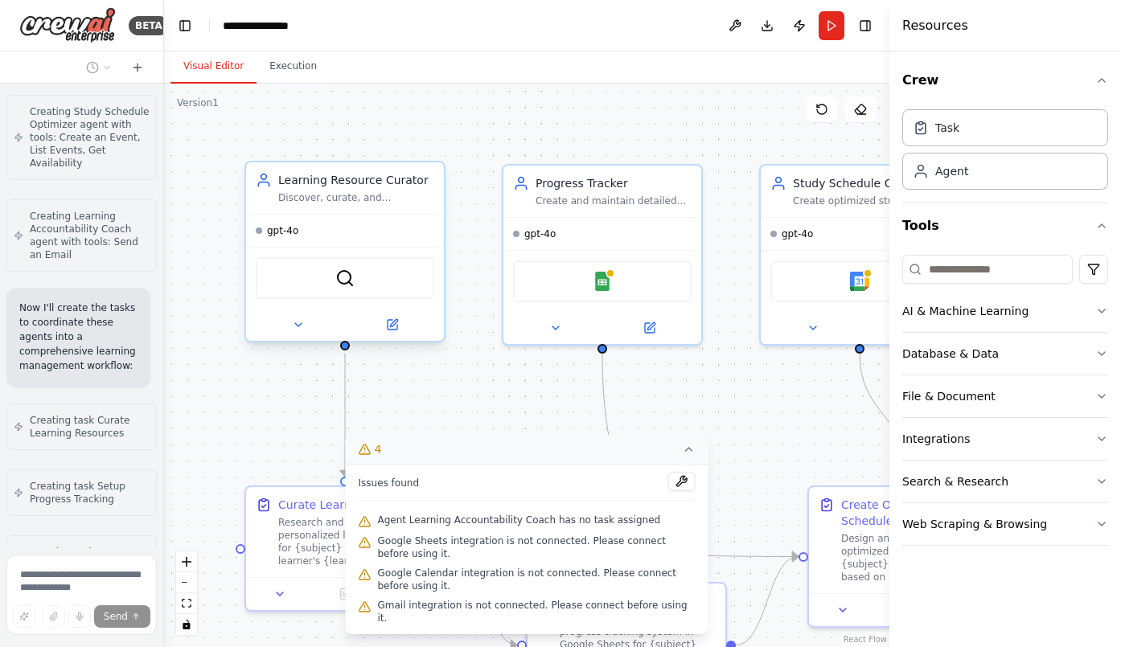
scroll to position [1607, 0]
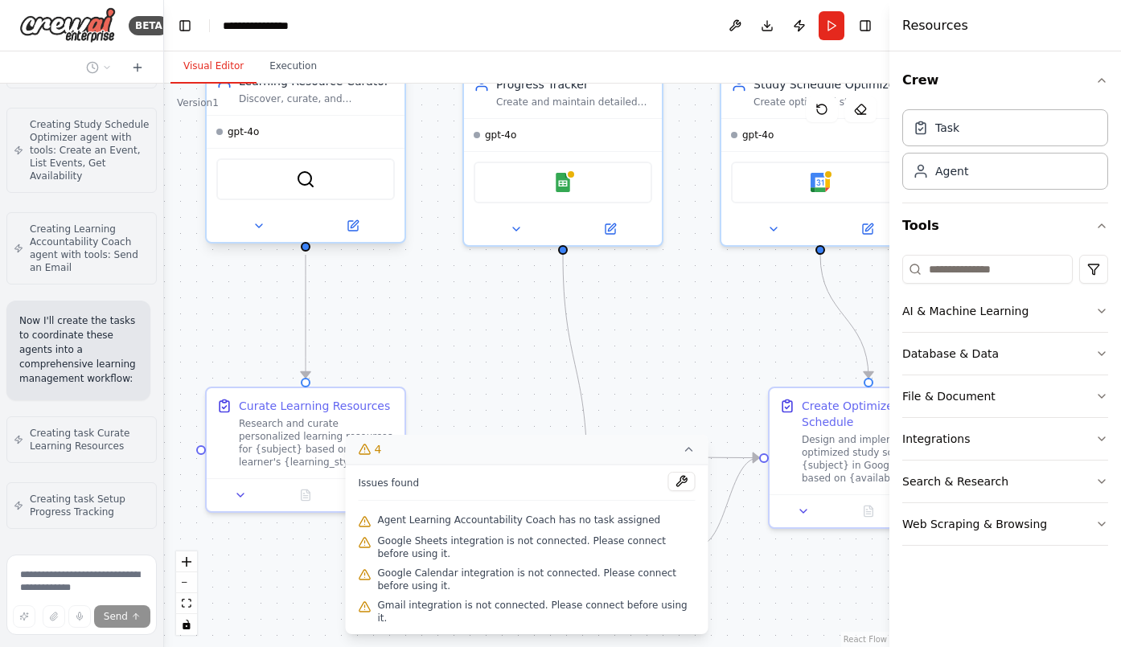
drag, startPoint x: 470, startPoint y: 408, endPoint x: 430, endPoint y: 309, distance: 106.5
click at [430, 309] on div ".deletable-edge-delete-btn { width: 20px; height: 20px; border: 0px solid #ffff…" at bounding box center [526, 366] width 725 height 564
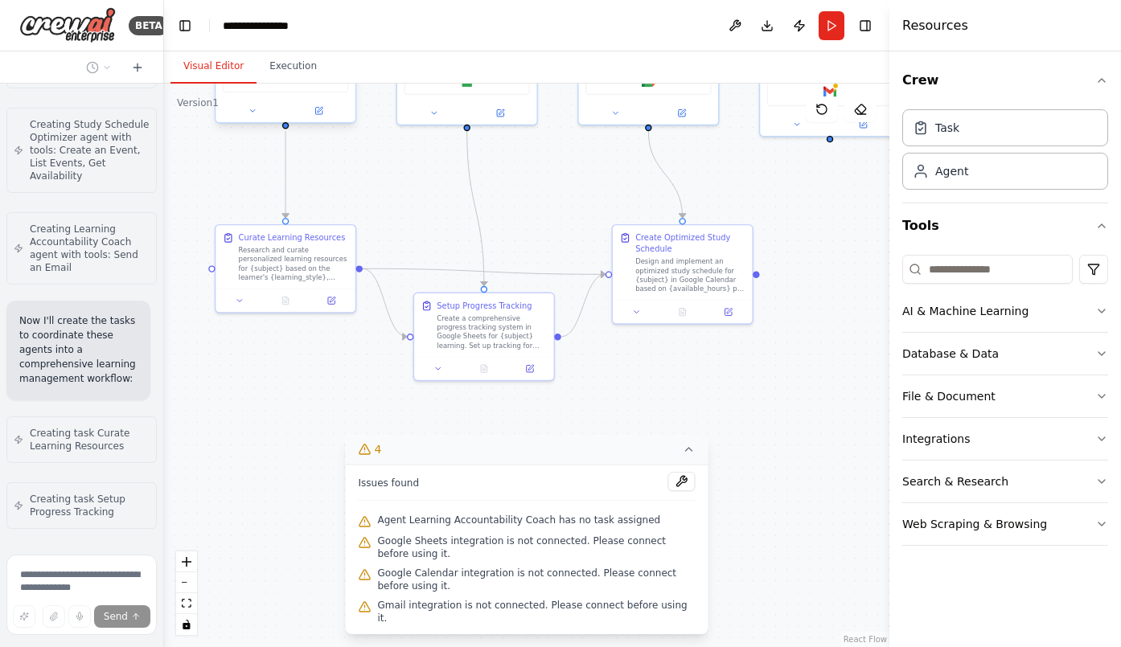
drag, startPoint x: 468, startPoint y: 351, endPoint x: 401, endPoint y: 208, distance: 158.7
click at [401, 202] on div ".deletable-edge-delete-btn { width: 20px; height: 20px; border: 0px solid #ffff…" at bounding box center [526, 366] width 725 height 564
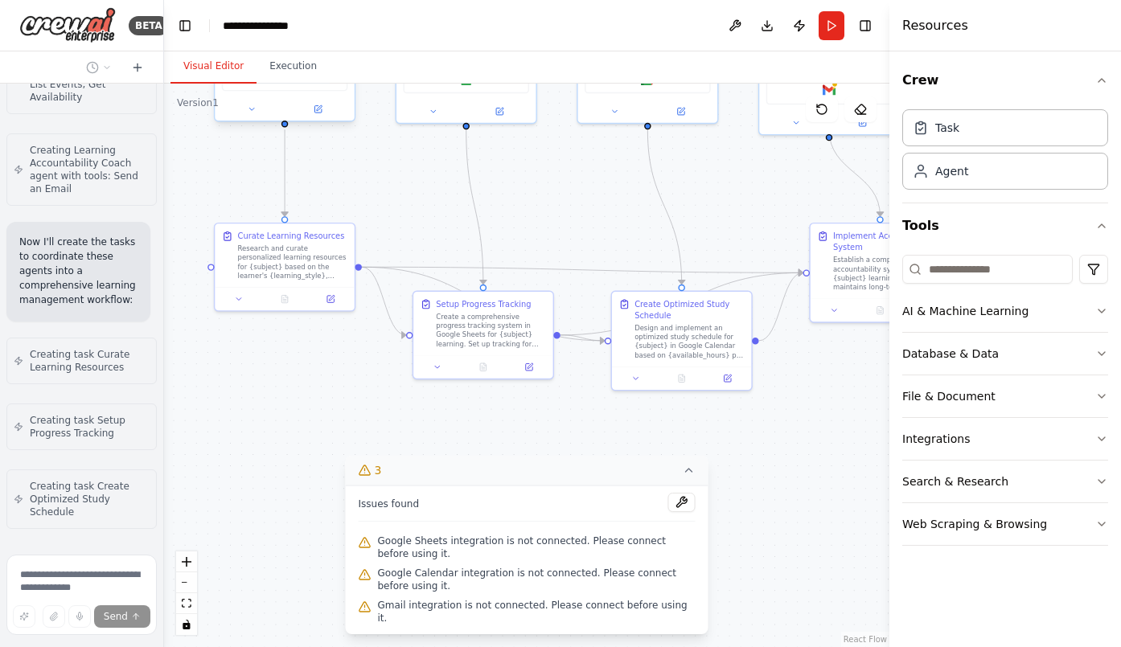
scroll to position [1673, 0]
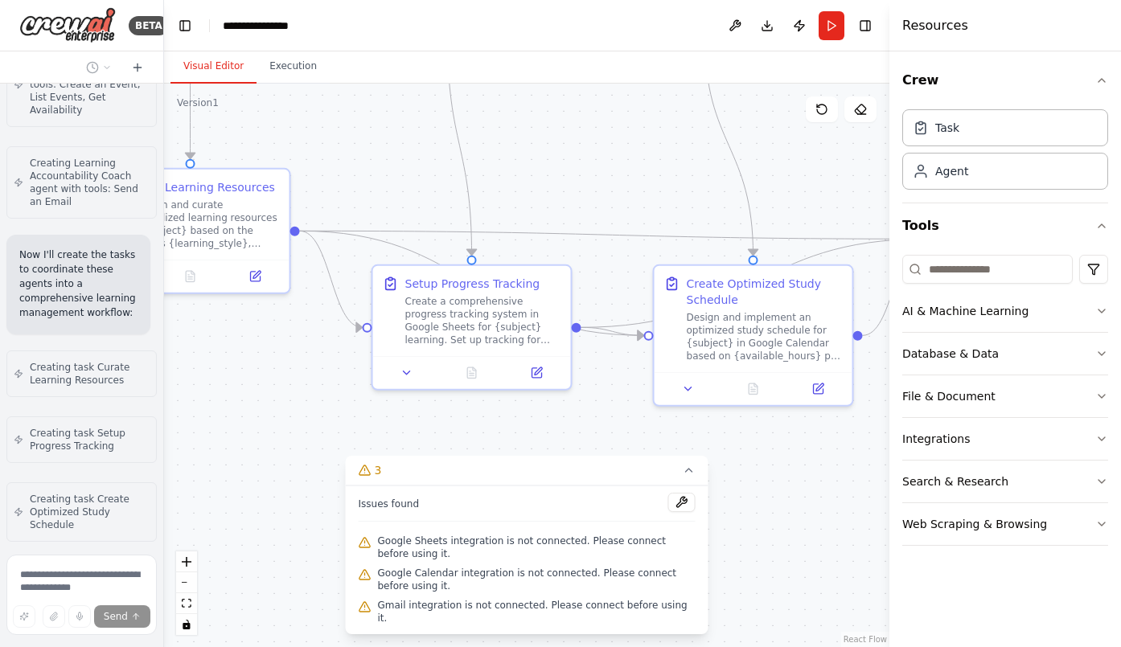
drag, startPoint x: 601, startPoint y: 419, endPoint x: 403, endPoint y: 405, distance: 198.4
click at [403, 405] on div ".deletable-edge-delete-btn { width: 20px; height: 20px; border: 0px solid #ffff…" at bounding box center [526, 366] width 725 height 564
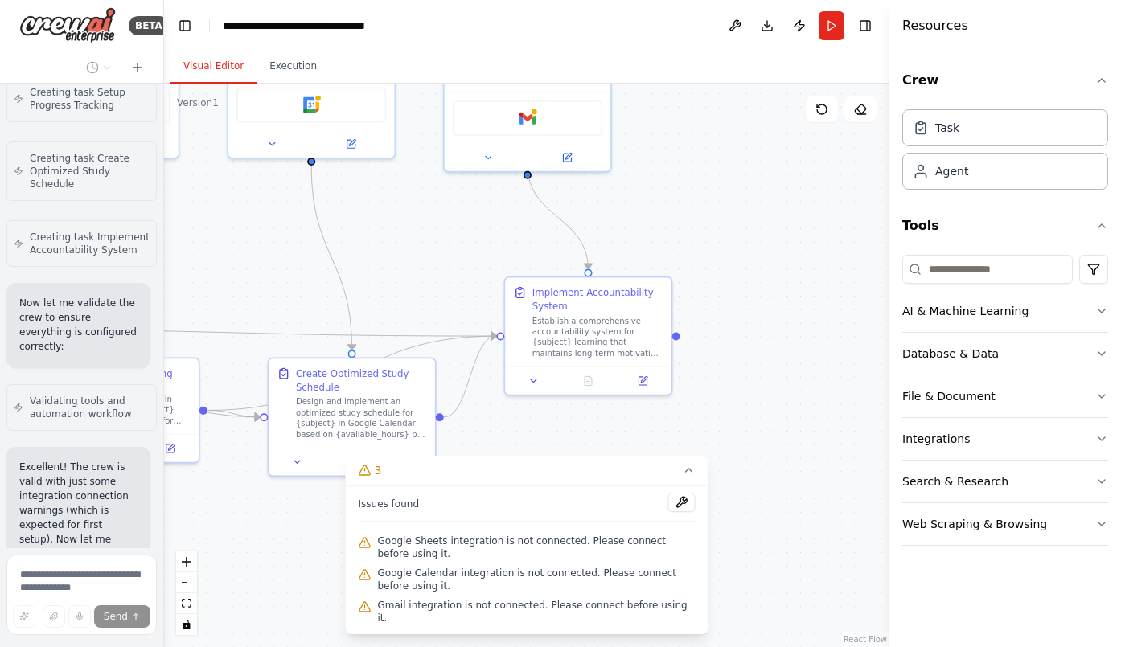
scroll to position [2043, 0]
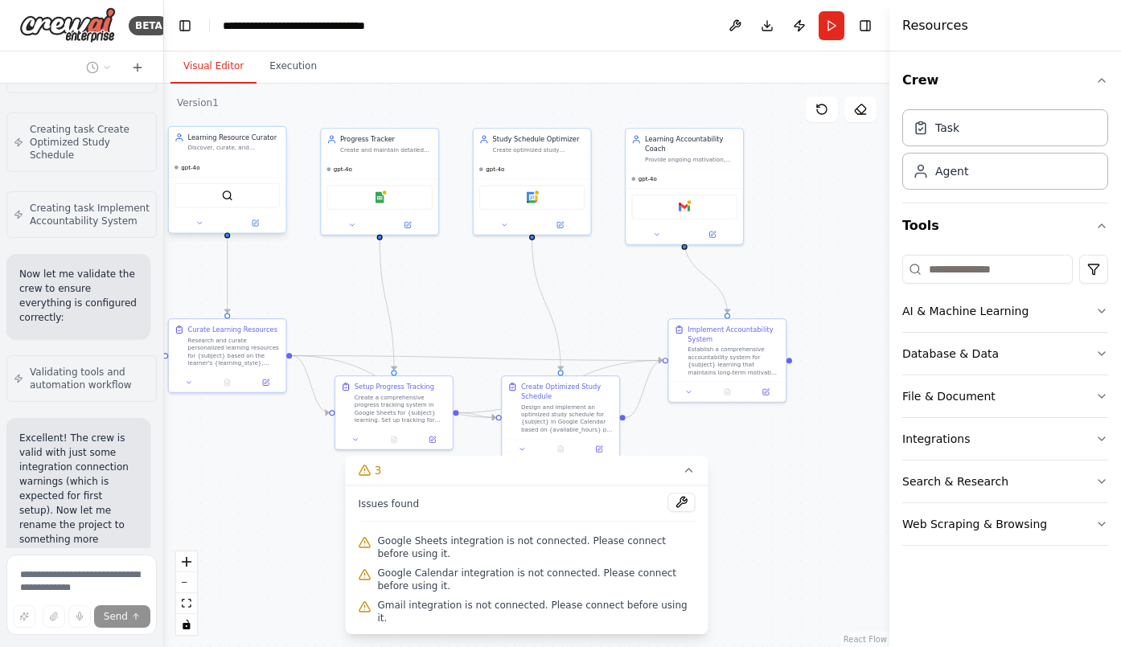
drag, startPoint x: 472, startPoint y: 271, endPoint x: 648, endPoint y: 298, distance: 178.1
click at [648, 298] on div ".deletable-edge-delete-btn { width: 20px; height: 20px; border: 0px solid #ffff…" at bounding box center [526, 366] width 725 height 564
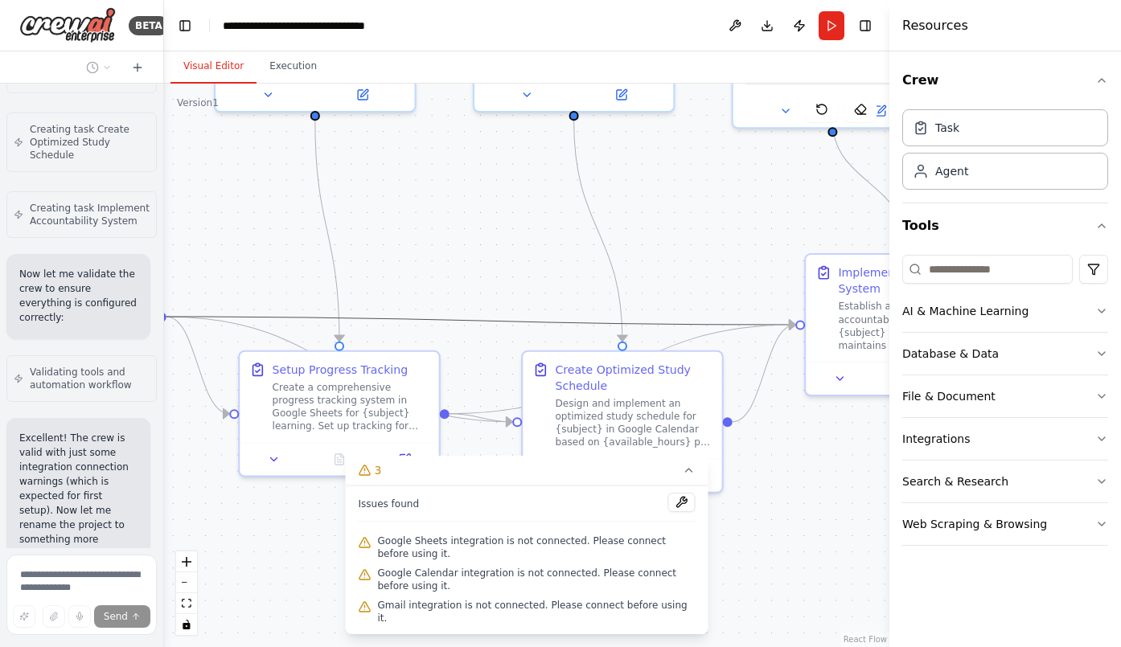
drag, startPoint x: 479, startPoint y: 319, endPoint x: 504, endPoint y: 199, distance: 122.4
click at [504, 199] on div ".deletable-edge-delete-btn { width: 20px; height: 20px; border: 0px solid #ffff…" at bounding box center [526, 366] width 725 height 564
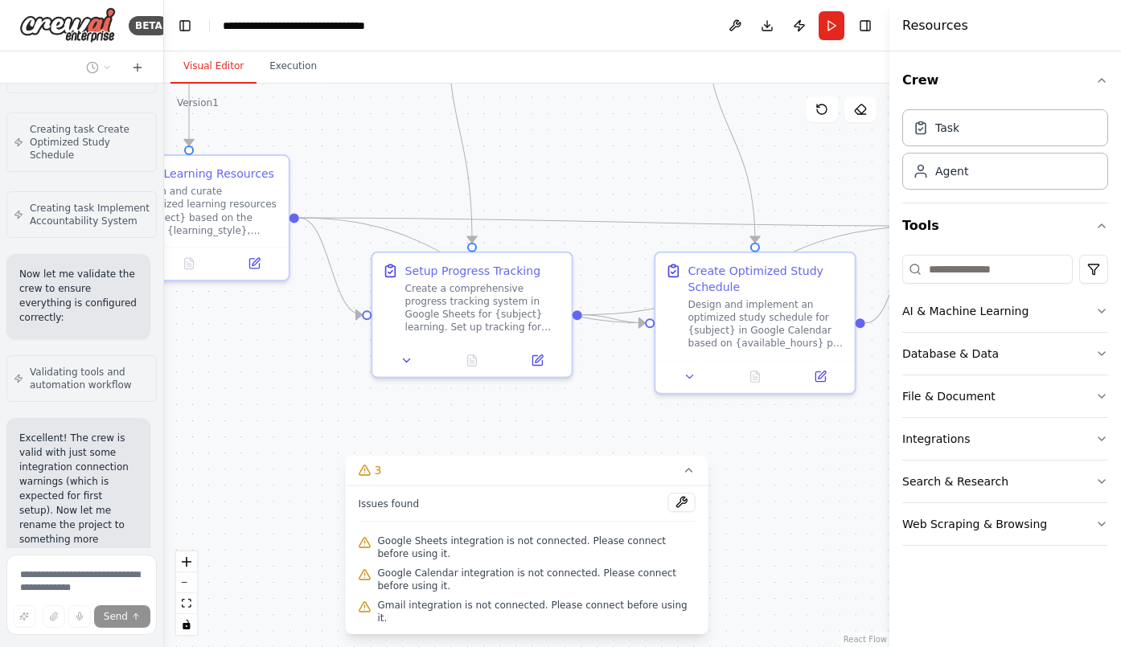
drag, startPoint x: 483, startPoint y: 219, endPoint x: 580, endPoint y: 144, distance: 122.7
click at [607, 122] on div ".deletable-edge-delete-btn { width: 20px; height: 20px; border: 0px solid #ffff…" at bounding box center [526, 366] width 725 height 564
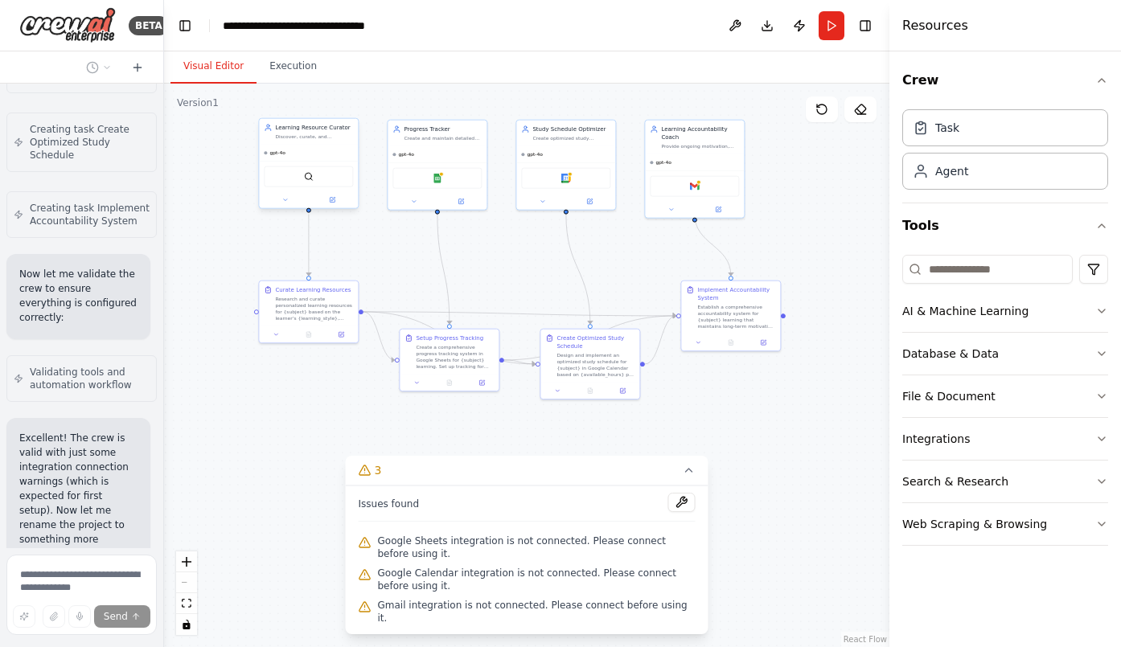
drag, startPoint x: 570, startPoint y: 179, endPoint x: 515, endPoint y: 261, distance: 99.0
click at [515, 261] on div ".deletable-edge-delete-btn { width: 20px; height: 20px; border: 0px solid #ffff…" at bounding box center [526, 366] width 725 height 564
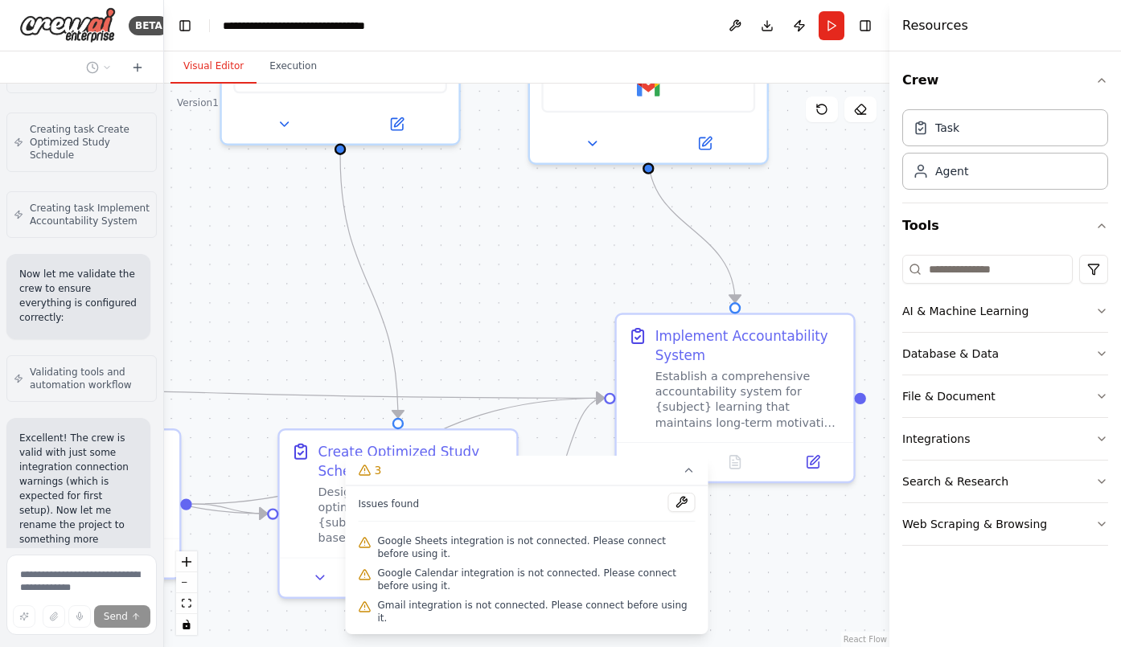
drag, startPoint x: 653, startPoint y: 385, endPoint x: 503, endPoint y: 300, distance: 172.9
click at [503, 300] on div ".deletable-edge-delete-btn { width: 20px; height: 20px; border: 0px solid #ffff…" at bounding box center [526, 366] width 725 height 564
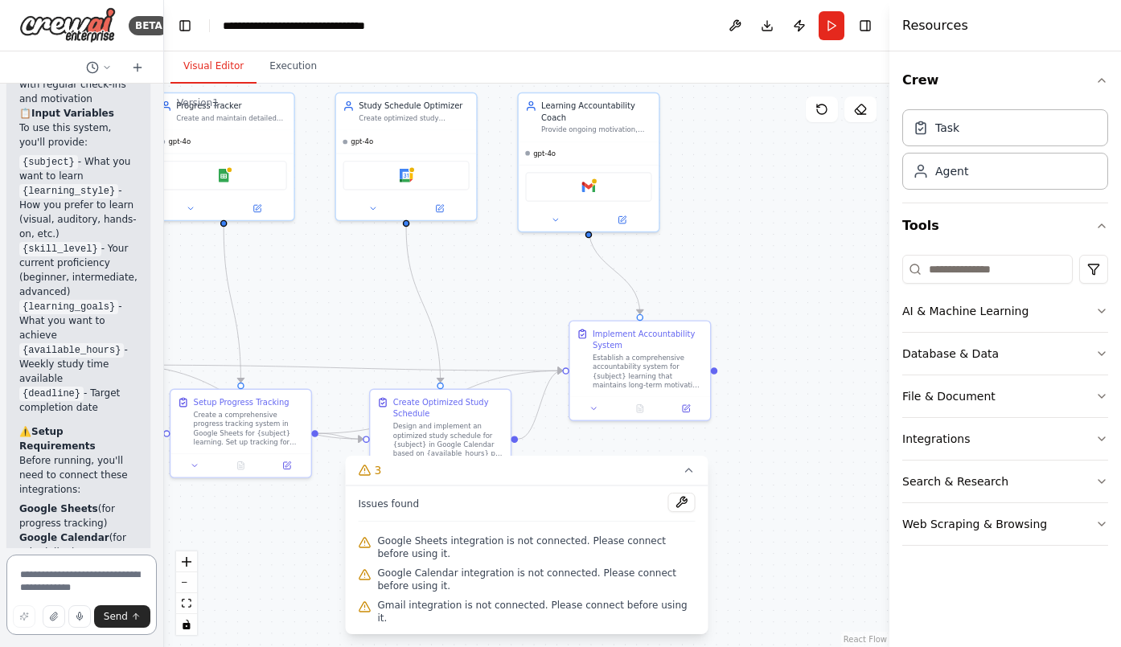
scroll to position [3983, 0]
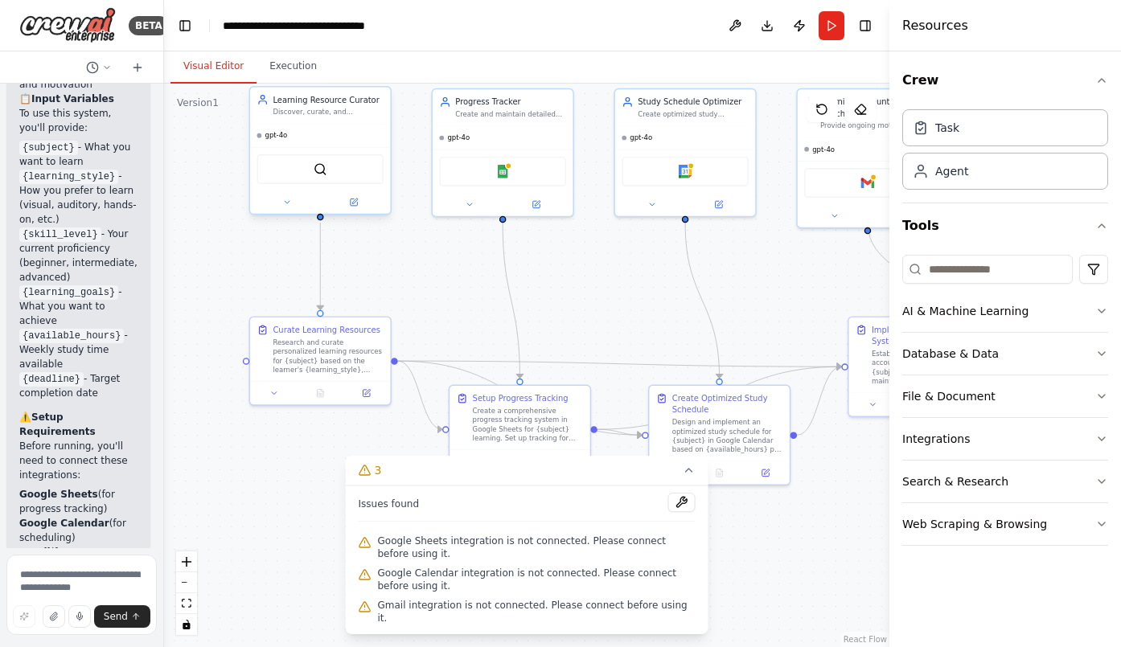
drag, startPoint x: 312, startPoint y: 325, endPoint x: 591, endPoint y: 321, distance: 279.1
click at [591, 321] on div ".deletable-edge-delete-btn { width: 20px; height: 20px; border: 0px solid #ffff…" at bounding box center [526, 366] width 725 height 564
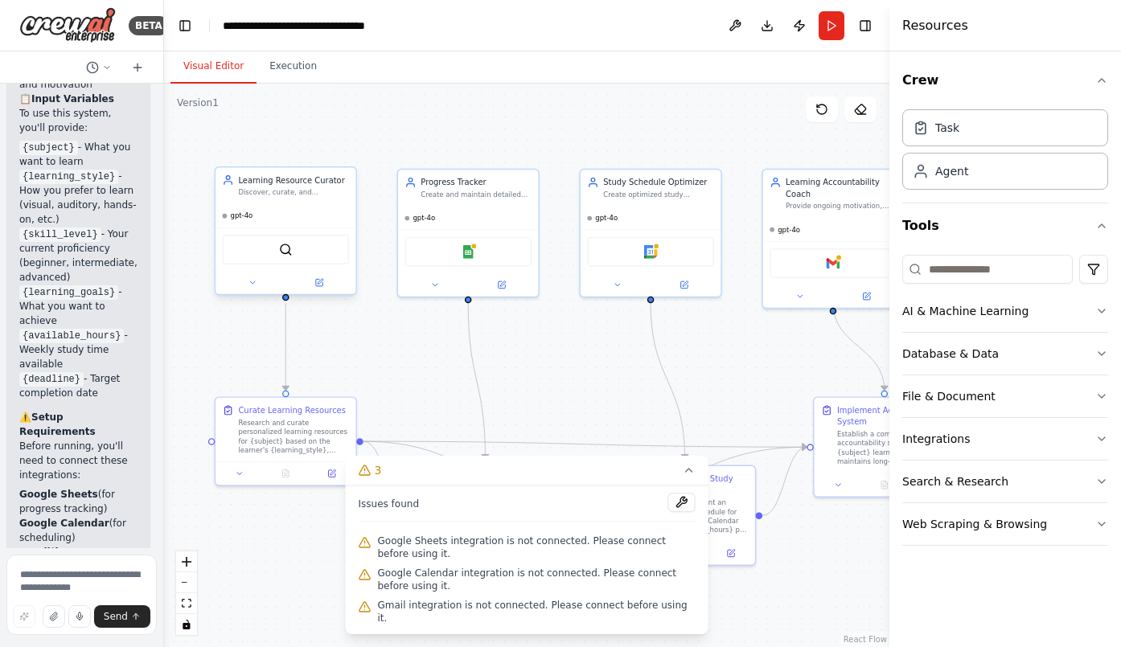
drag, startPoint x: 590, startPoint y: 322, endPoint x: 569, endPoint y: 380, distance: 62.3
click at [569, 380] on div ".deletable-edge-delete-btn { width: 20px; height: 20px; border: 0px solid #ffff…" at bounding box center [526, 366] width 725 height 564
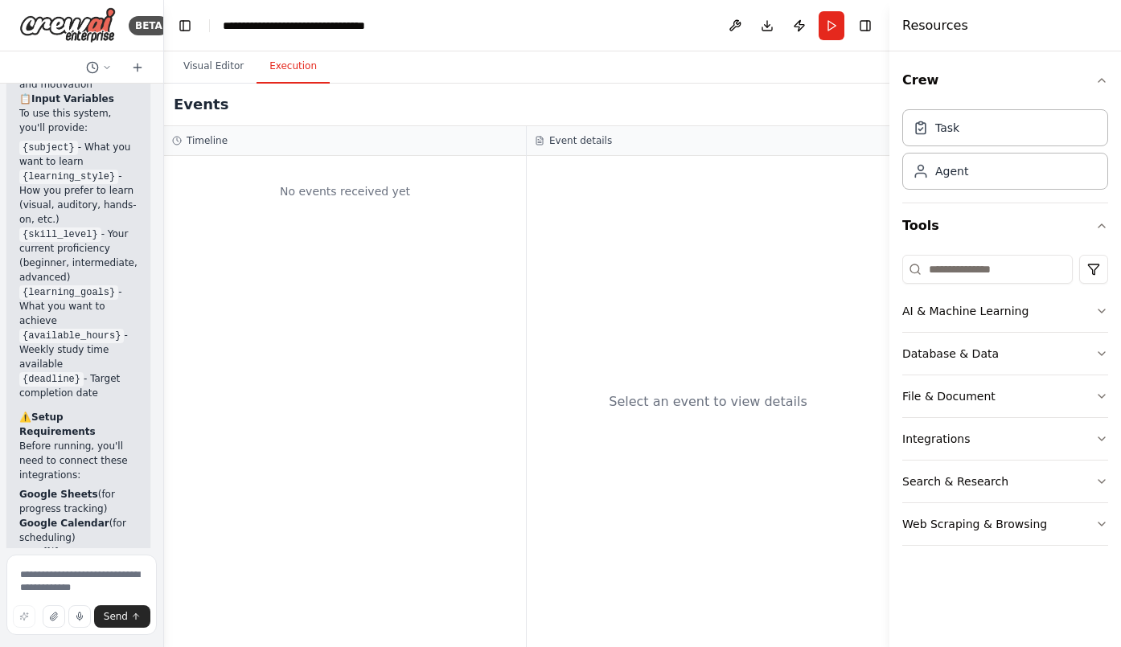
click at [268, 72] on button "Execution" at bounding box center [293, 67] width 73 height 34
click at [208, 64] on button "Visual Editor" at bounding box center [214, 67] width 86 height 34
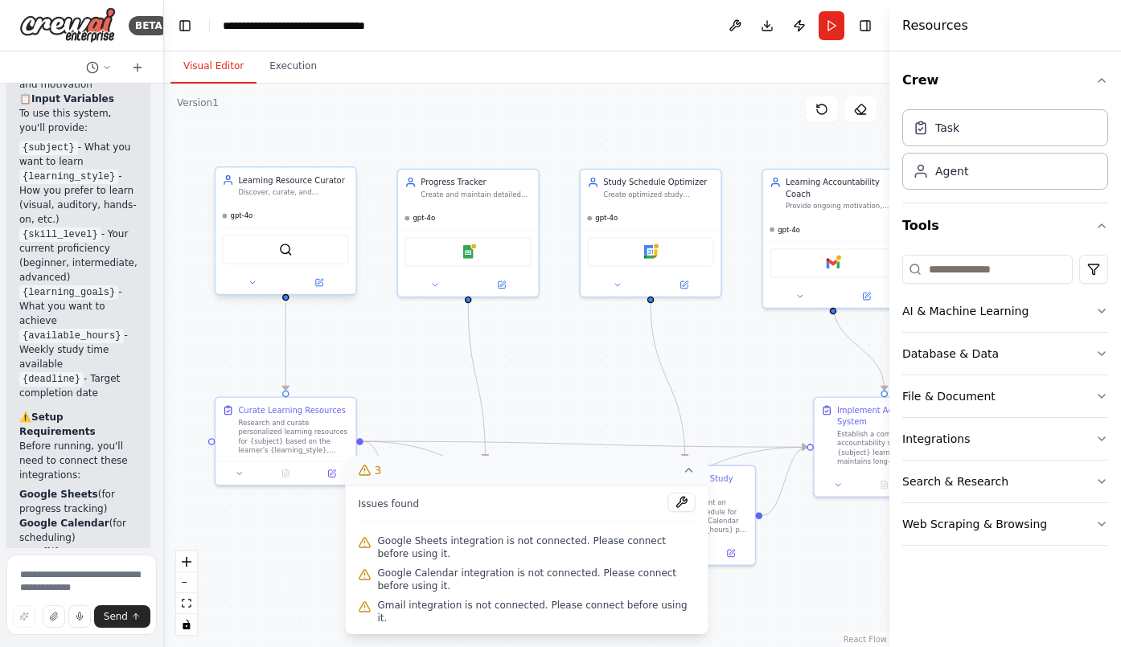
click at [687, 477] on icon at bounding box center [689, 470] width 13 height 13
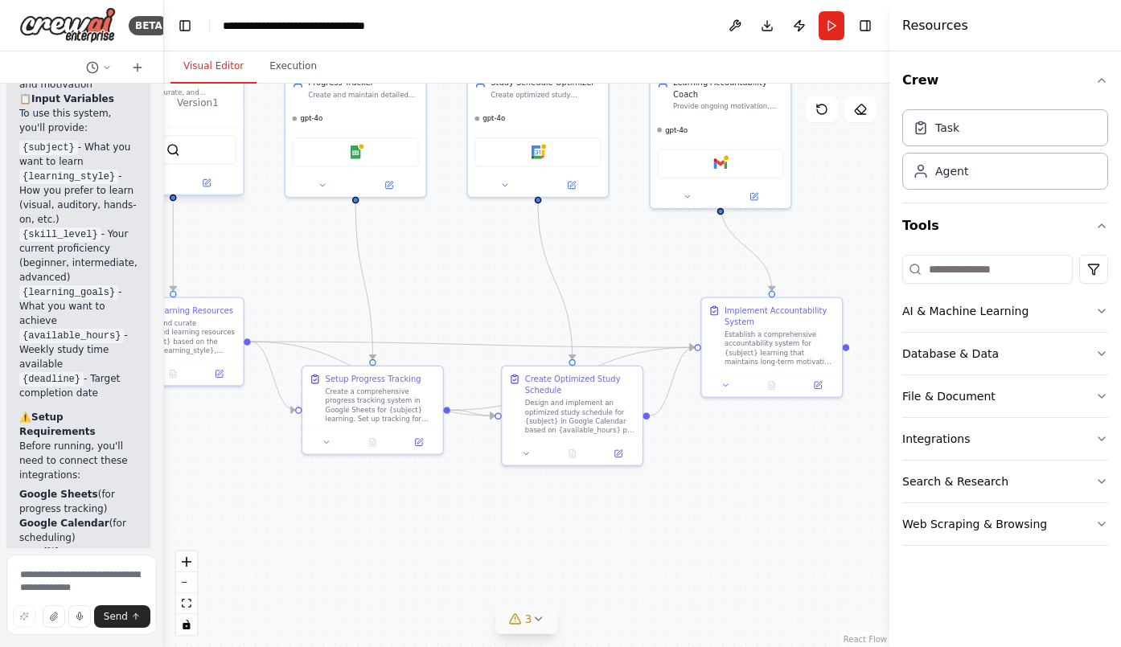
drag, startPoint x: 592, startPoint y: 392, endPoint x: 479, endPoint y: 291, distance: 151.0
click at [479, 291] on div ".deletable-edge-delete-btn { width: 20px; height: 20px; border: 0px solid #ffff…" at bounding box center [526, 366] width 725 height 564
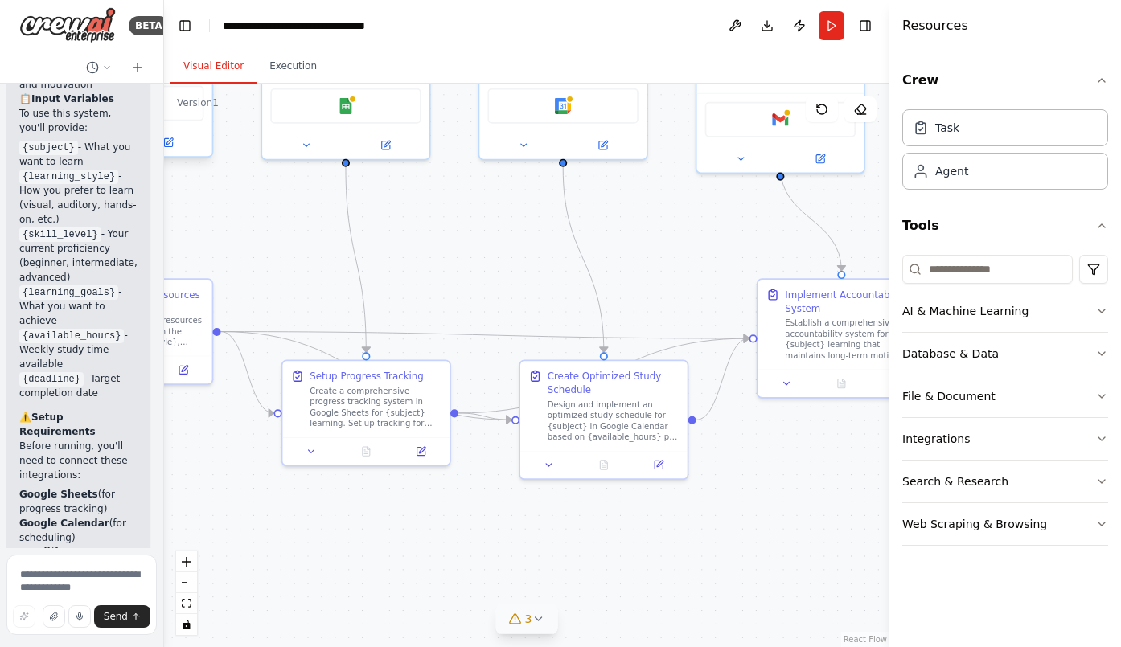
scroll to position [3780, 0]
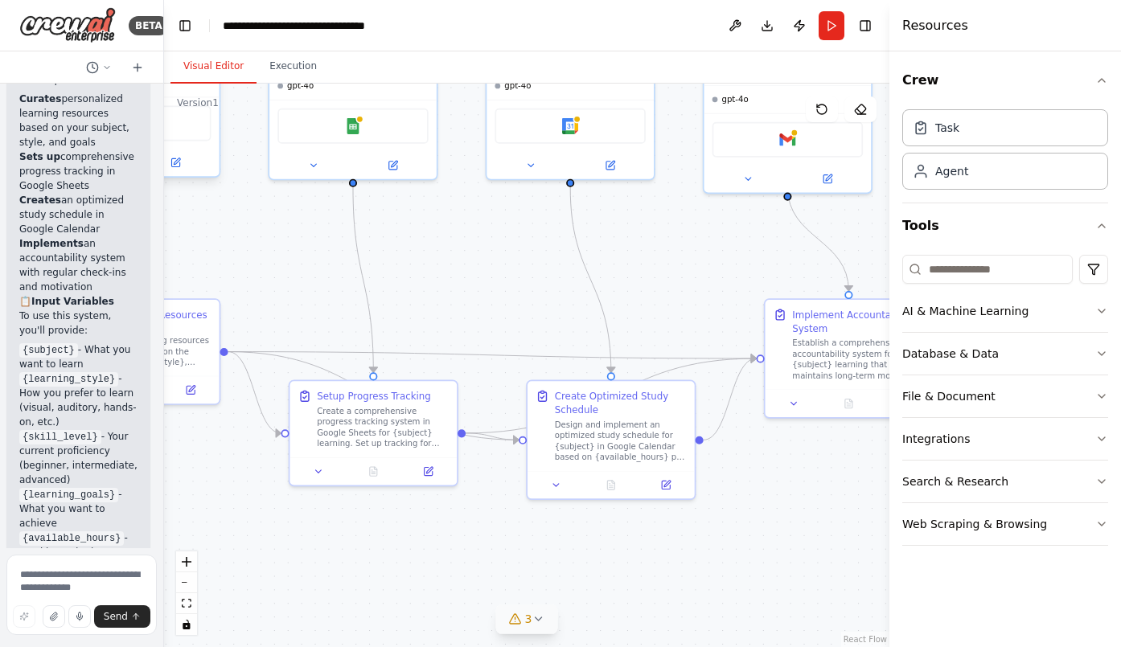
drag, startPoint x: 504, startPoint y: 524, endPoint x: 507, endPoint y: 535, distance: 10.7
click at [507, 535] on div ".deletable-edge-delete-btn { width: 20px; height: 20px; border: 0px solid #ffff…" at bounding box center [526, 366] width 725 height 564
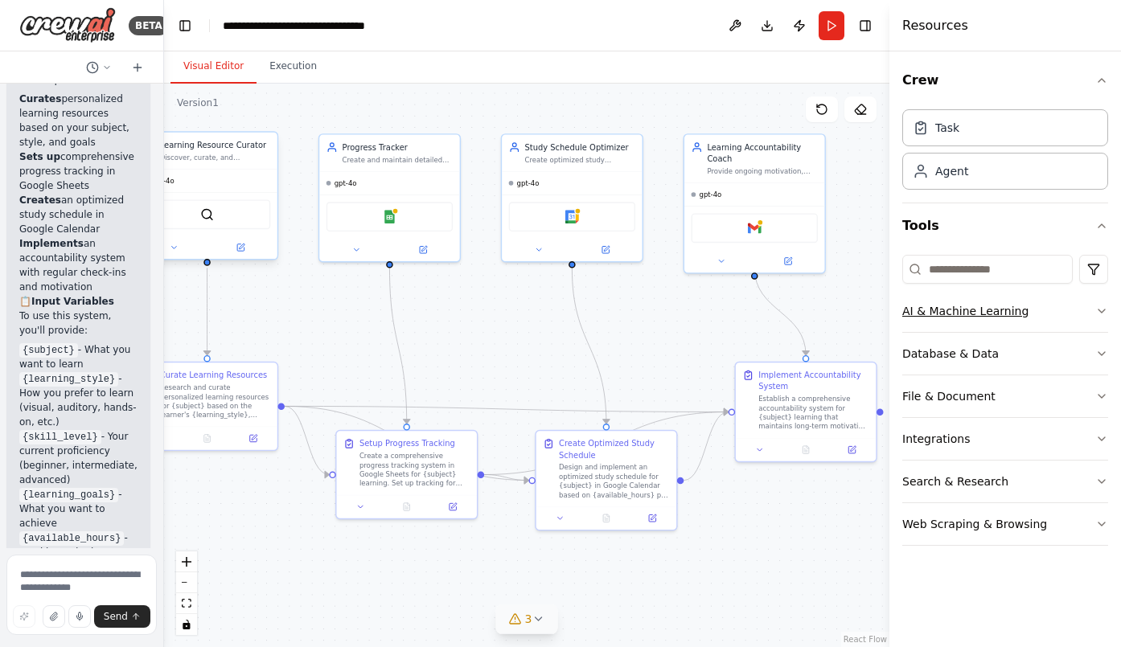
click at [900, 308] on icon "button" at bounding box center [1101, 311] width 13 height 13
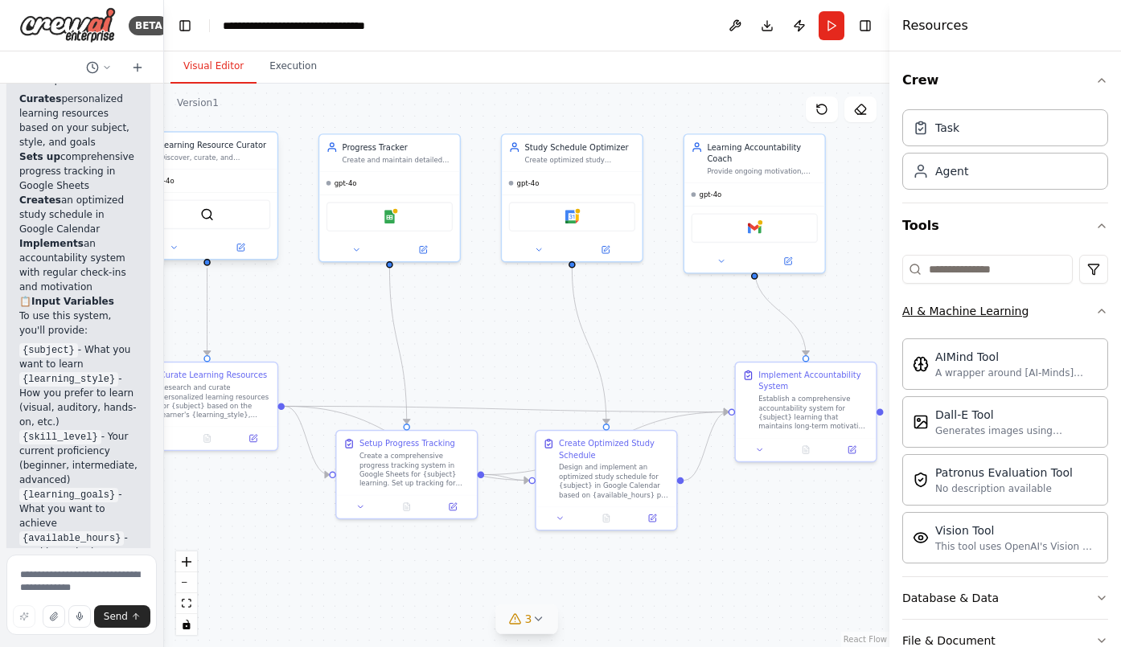
click at [900, 319] on button "AI & Machine Learning" at bounding box center [1005, 311] width 206 height 42
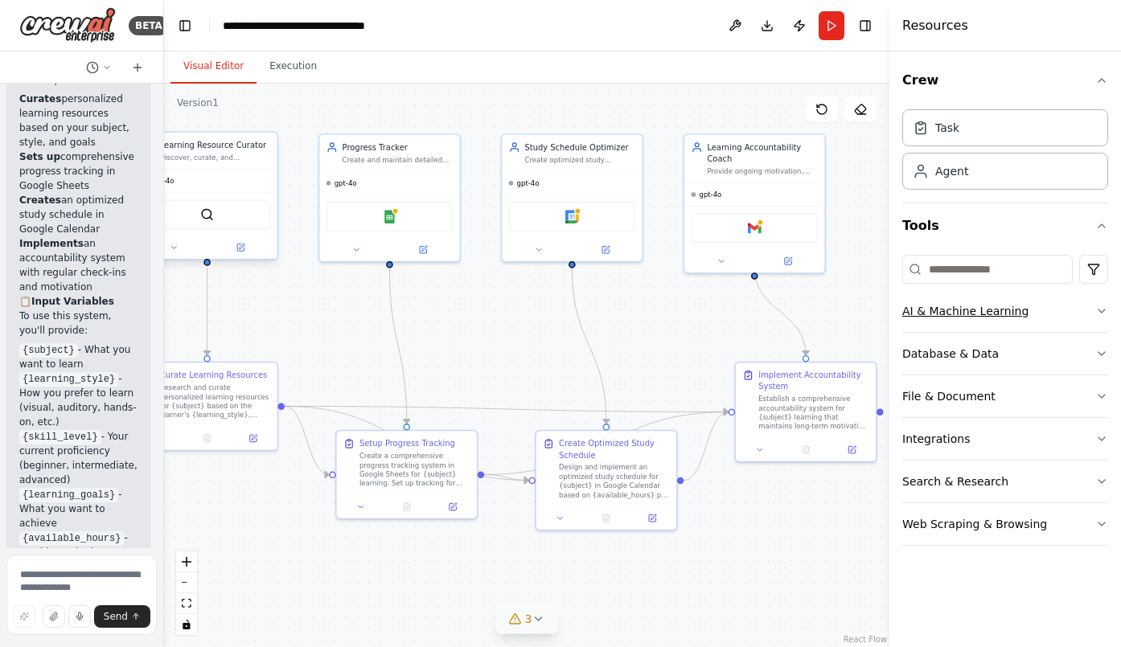
click at [900, 319] on button "AI & Machine Learning" at bounding box center [1005, 311] width 206 height 42
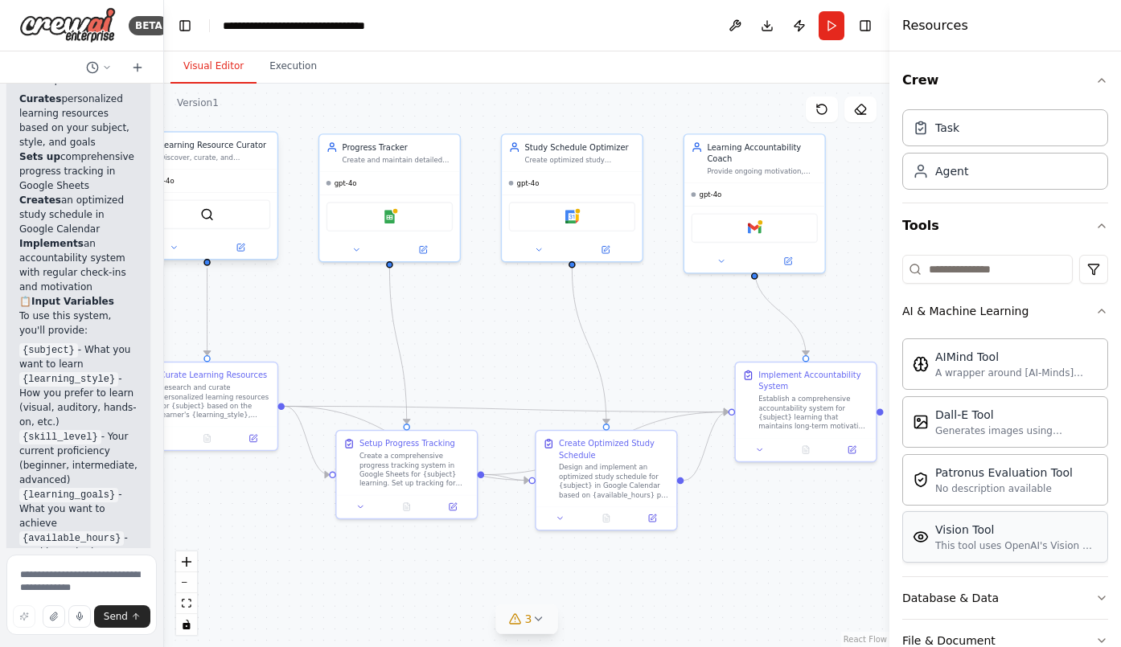
click at [900, 537] on div "Vision Tool" at bounding box center [1016, 530] width 162 height 16
click at [900, 548] on div "This tool uses OpenAI's Vision API to describe the contents of an image." at bounding box center [1016, 546] width 162 height 13
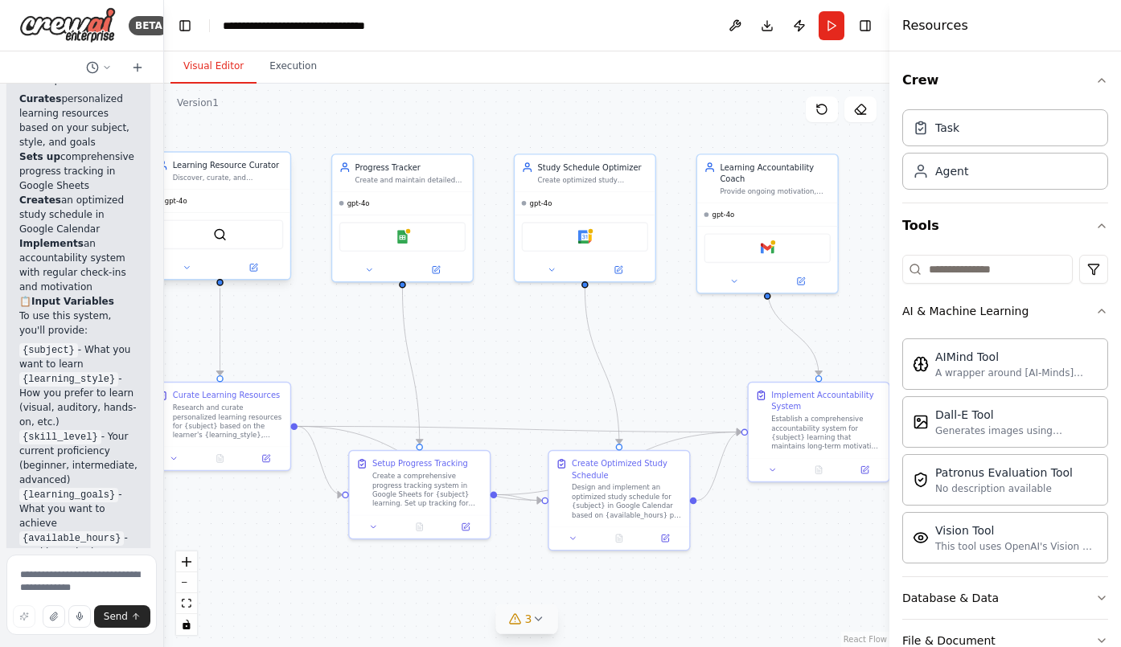
drag, startPoint x: 508, startPoint y: 338, endPoint x: 517, endPoint y: 348, distance: 13.7
click at [517, 348] on div ".deletable-edge-delete-btn { width: 20px; height: 20px; border: 0px solid #ffff…" at bounding box center [526, 366] width 725 height 564
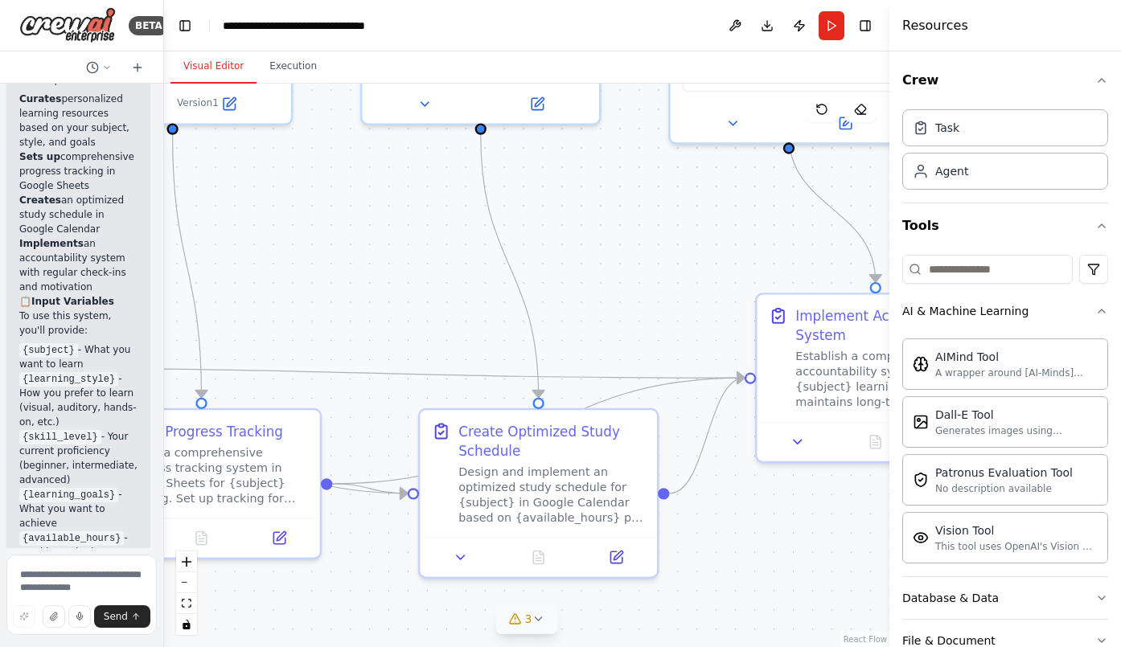
drag, startPoint x: 585, startPoint y: 269, endPoint x: 392, endPoint y: 261, distance: 193.2
click at [392, 261] on div ".deletable-edge-delete-btn { width: 20px; height: 20px; border: 0px solid #ffff…" at bounding box center [526, 366] width 725 height 564
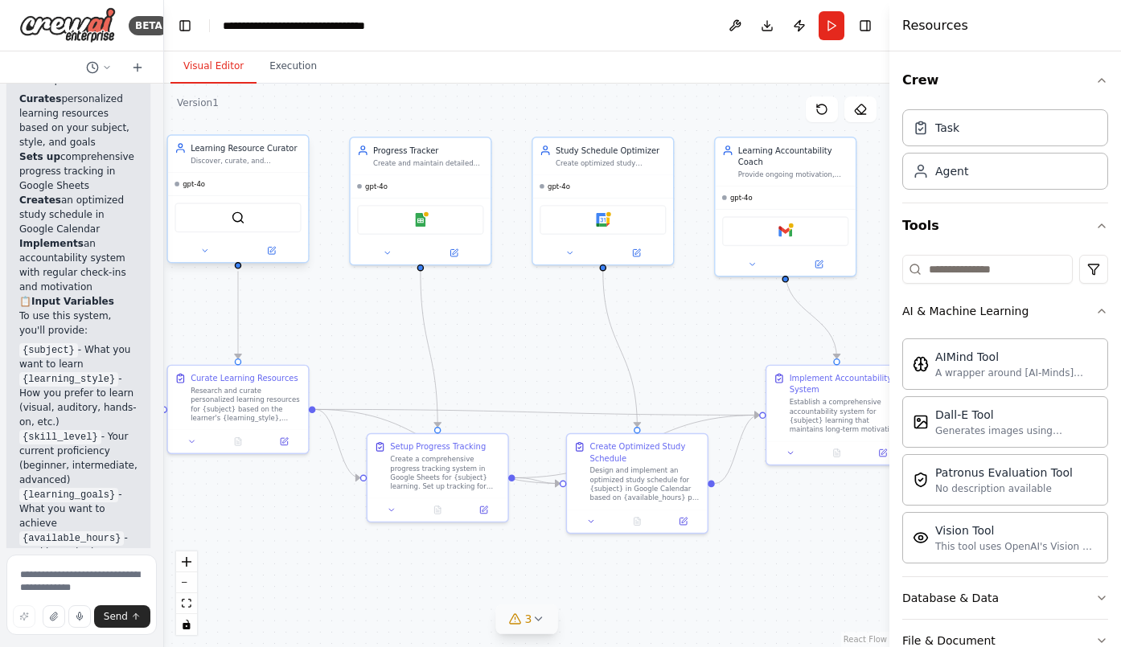
drag, startPoint x: 347, startPoint y: 297, endPoint x: 528, endPoint y: 364, distance: 192.4
click at [528, 364] on div ".deletable-edge-delete-btn { width: 20px; height: 20px; border: 0px solid #ffff…" at bounding box center [526, 366] width 725 height 564
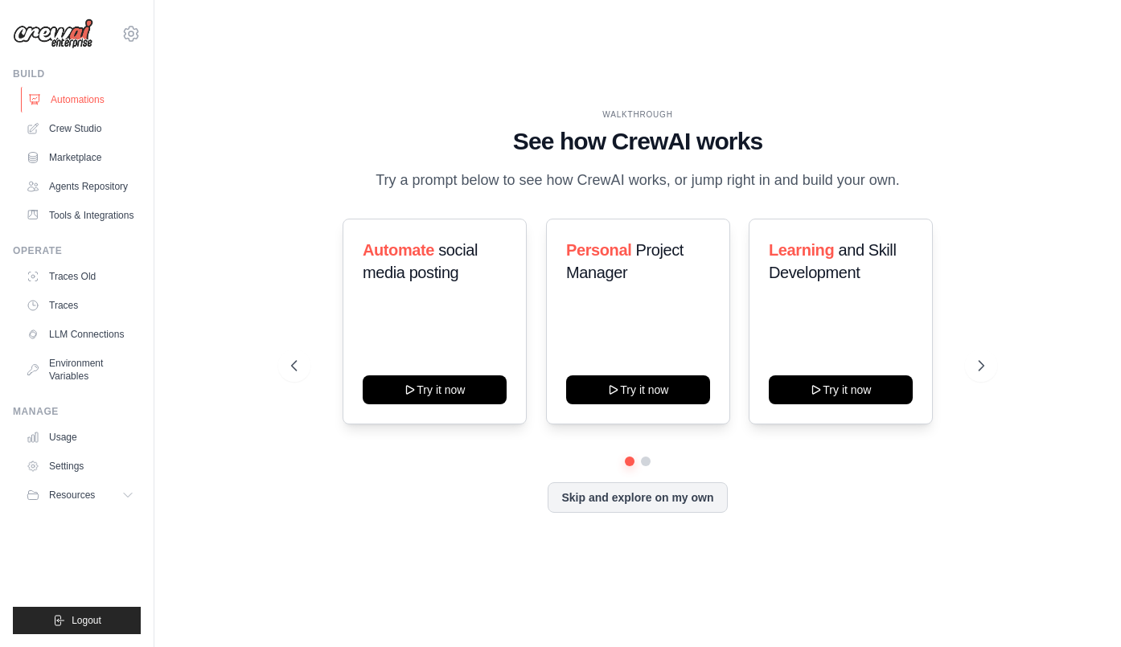
click at [88, 101] on link "Automations" at bounding box center [81, 100] width 121 height 26
click at [81, 130] on link "Crew Studio" at bounding box center [81, 129] width 121 height 26
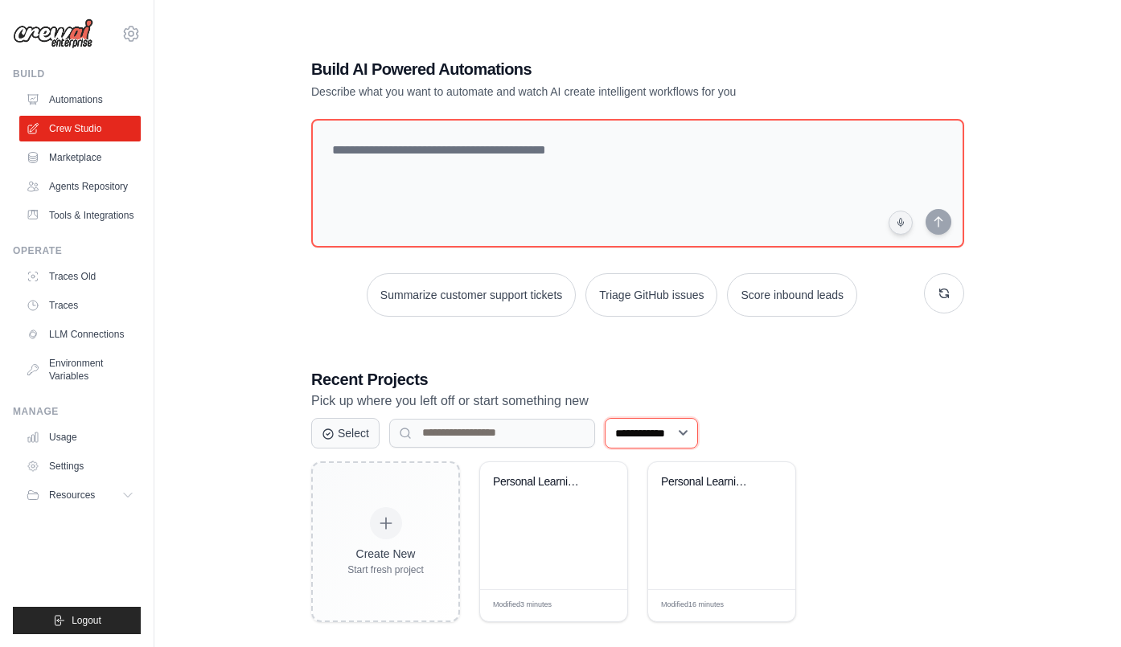
click at [605, 418] on select "**********" at bounding box center [651, 433] width 93 height 31
click at [660, 430] on select "**********" at bounding box center [651, 433] width 93 height 31
click at [97, 162] on link "Marketplace" at bounding box center [81, 158] width 121 height 26
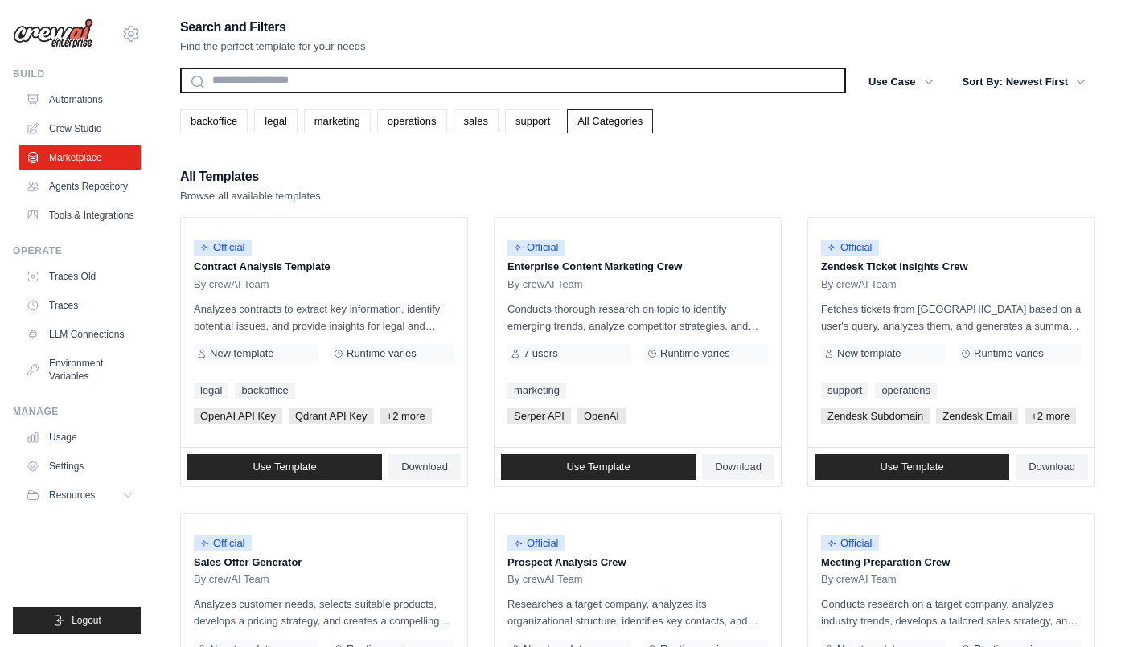
click at [312, 88] on input "text" at bounding box center [513, 81] width 666 height 26
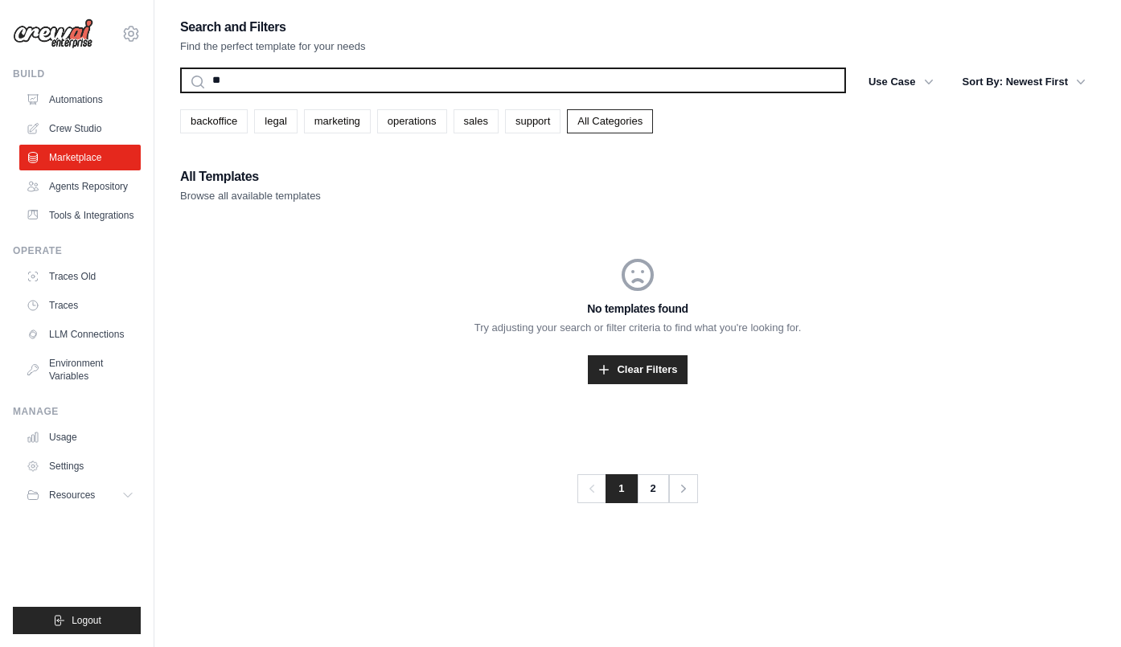
type input "*"
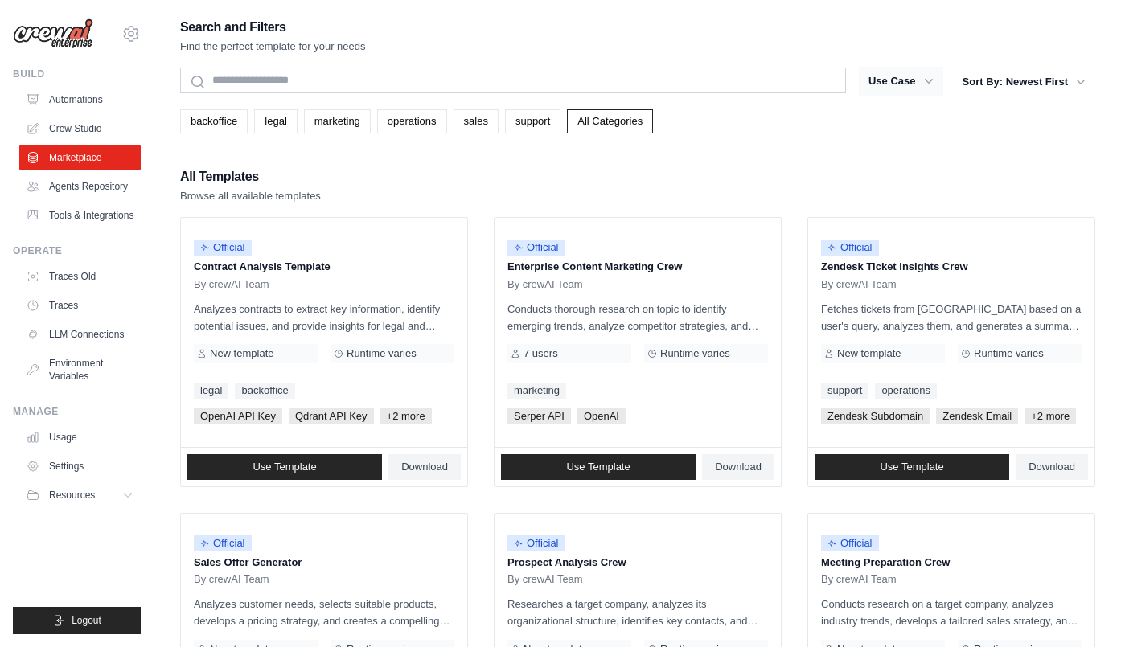
click at [918, 88] on button "Use Case" at bounding box center [901, 81] width 84 height 29
click at [446, 178] on div "All Templates Browse all available templates" at bounding box center [637, 185] width 915 height 39
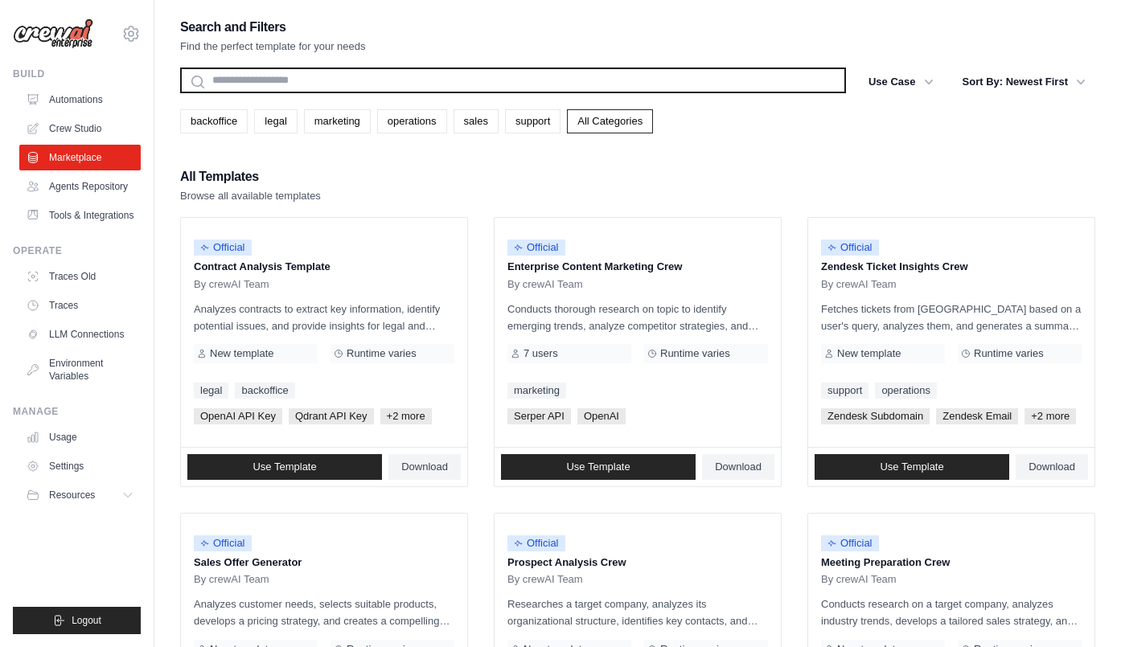
click at [273, 85] on input "text" at bounding box center [513, 81] width 666 height 26
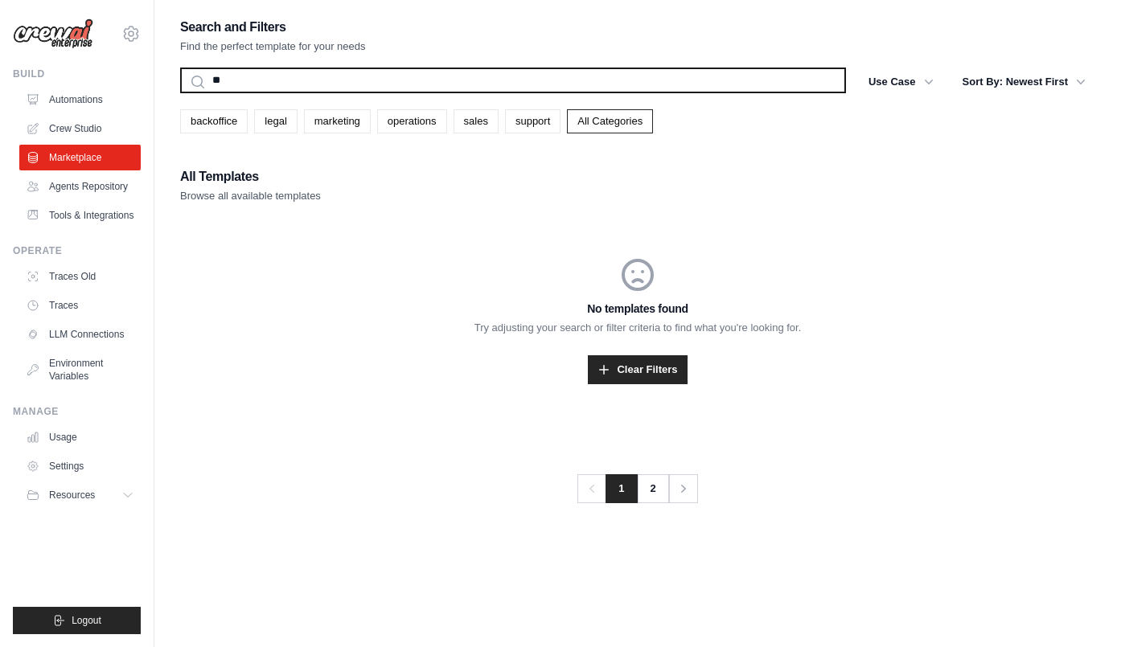
type input "*"
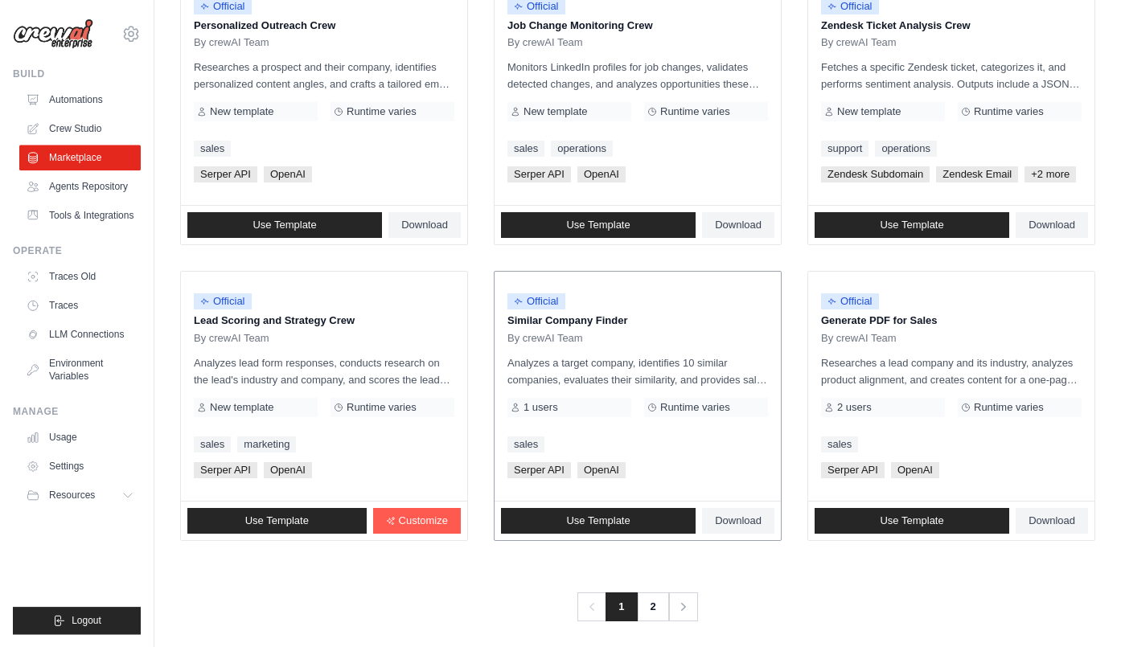
scroll to position [843, 0]
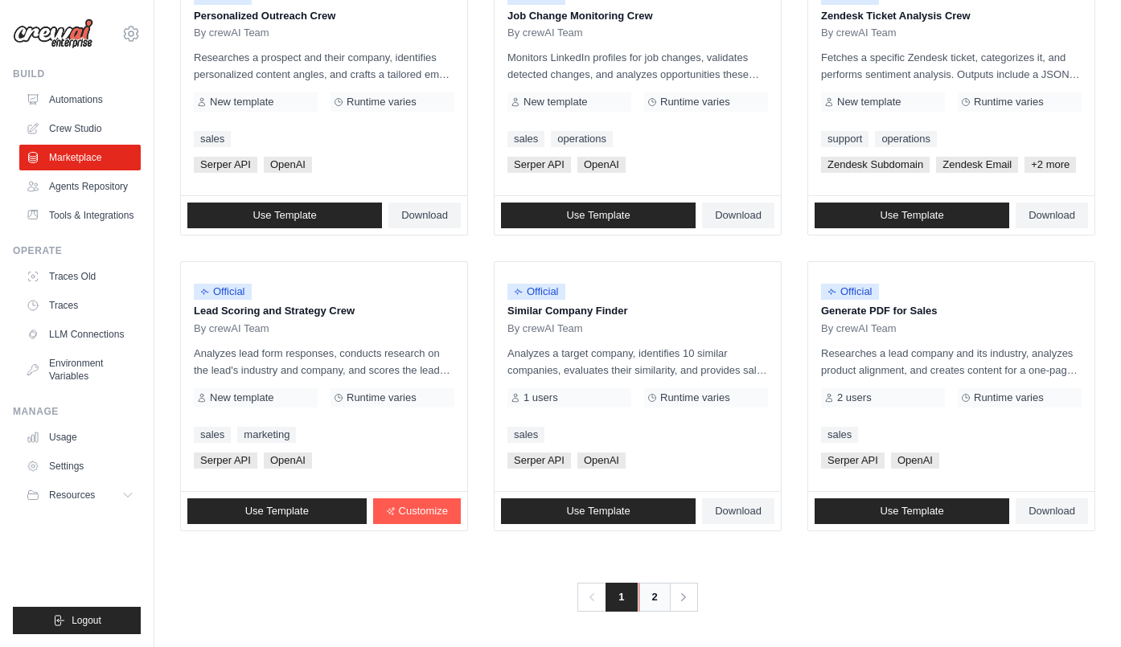
click at [651, 589] on link "2" at bounding box center [655, 597] width 32 height 29
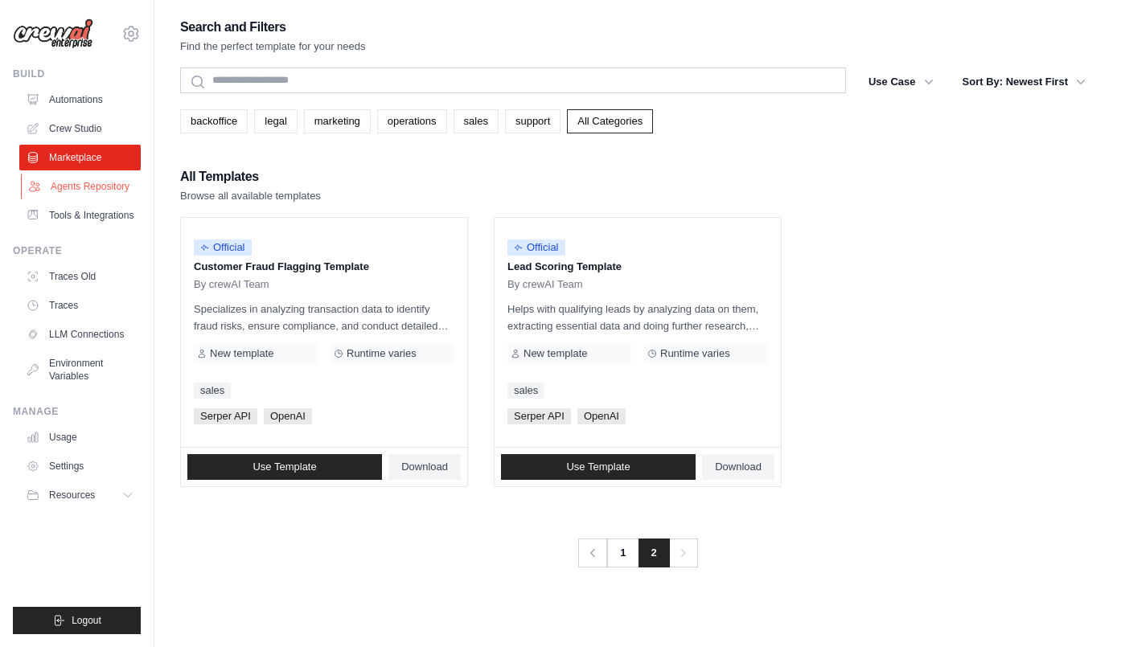
click at [90, 184] on link "Agents Repository" at bounding box center [81, 187] width 121 height 26
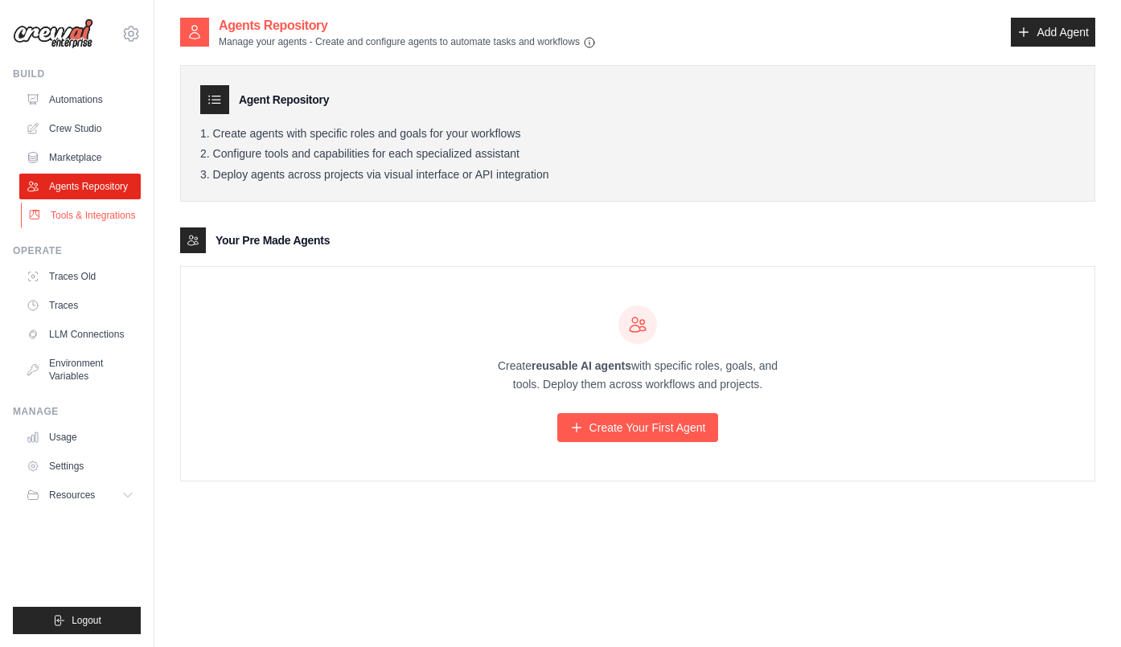
click at [56, 228] on link "Tools & Integrations" at bounding box center [81, 216] width 121 height 26
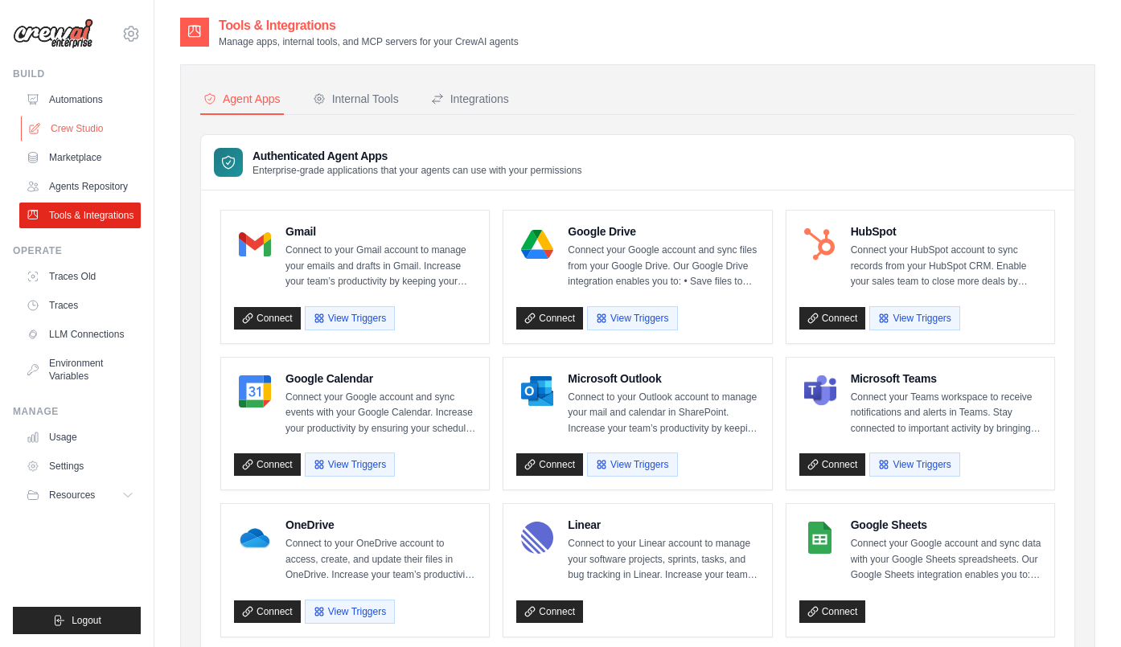
click at [91, 128] on link "Crew Studio" at bounding box center [81, 129] width 121 height 26
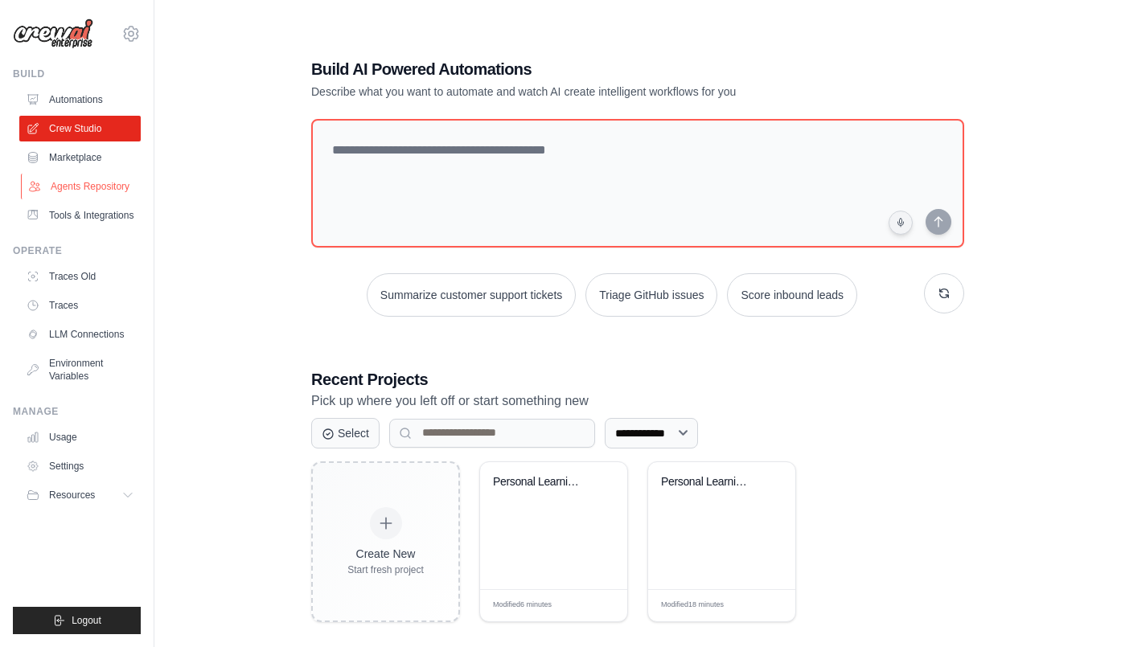
click at [63, 187] on link "Agents Repository" at bounding box center [81, 187] width 121 height 26
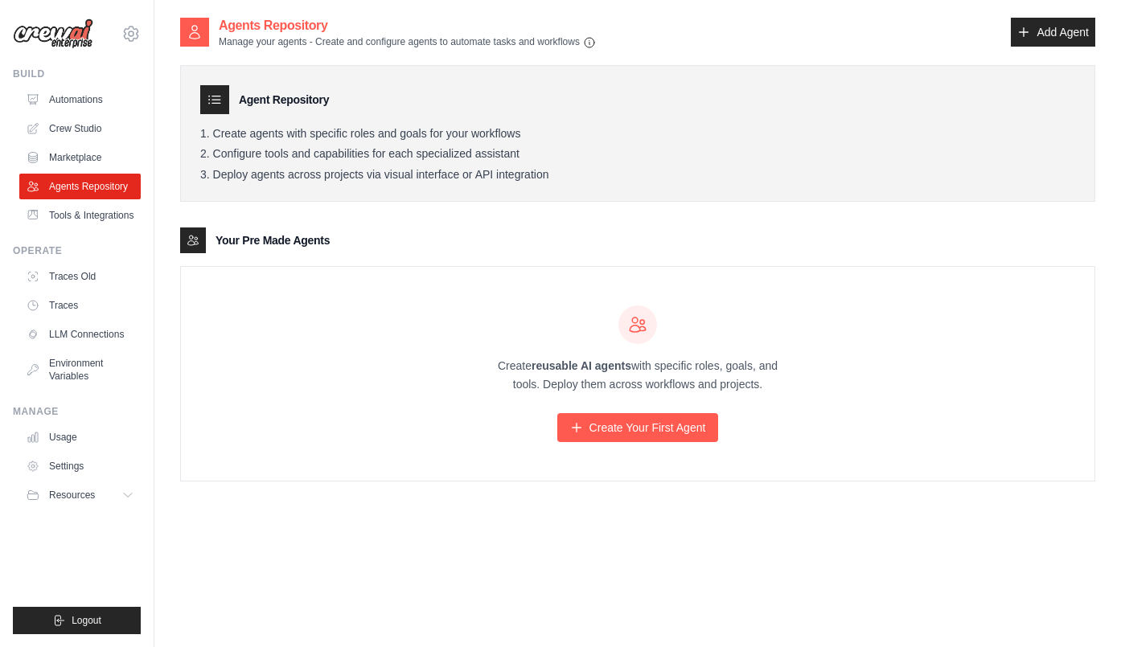
click at [395, 228] on div "Agent Repository Create agents with specific roles and goals for your workflows…" at bounding box center [637, 265] width 915 height 433
click at [76, 386] on link "Environment Variables" at bounding box center [81, 370] width 121 height 39
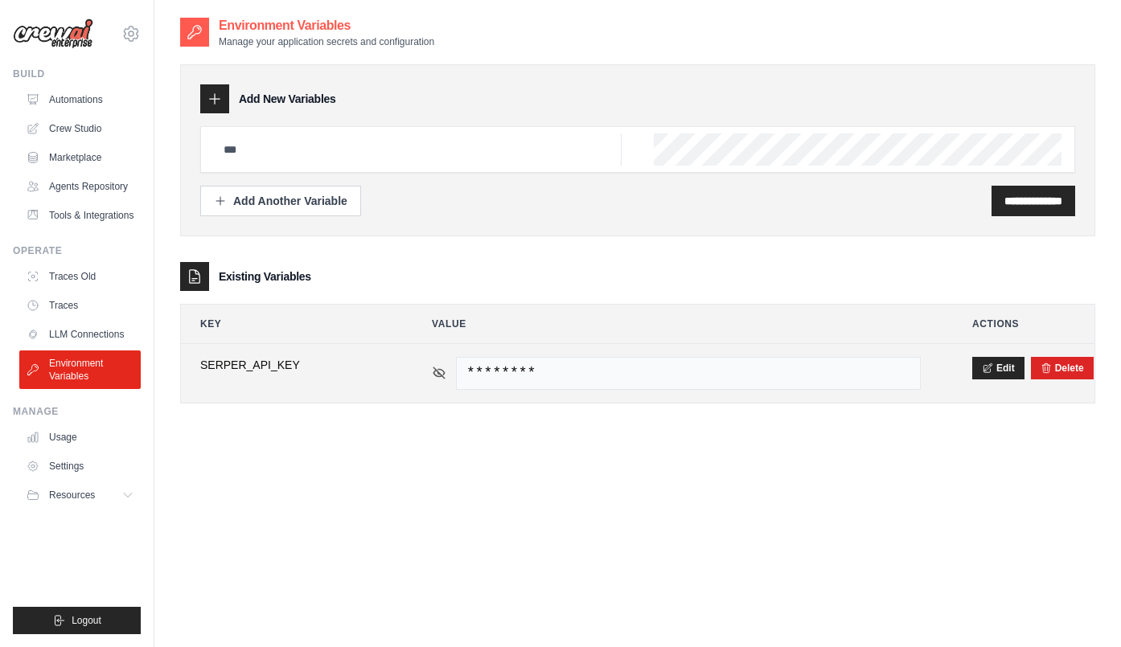
click at [442, 369] on icon at bounding box center [439, 373] width 14 height 14
click at [446, 368] on div "e16891de1565f15b96605f7746e31b026e36cf1a" at bounding box center [676, 373] width 489 height 33
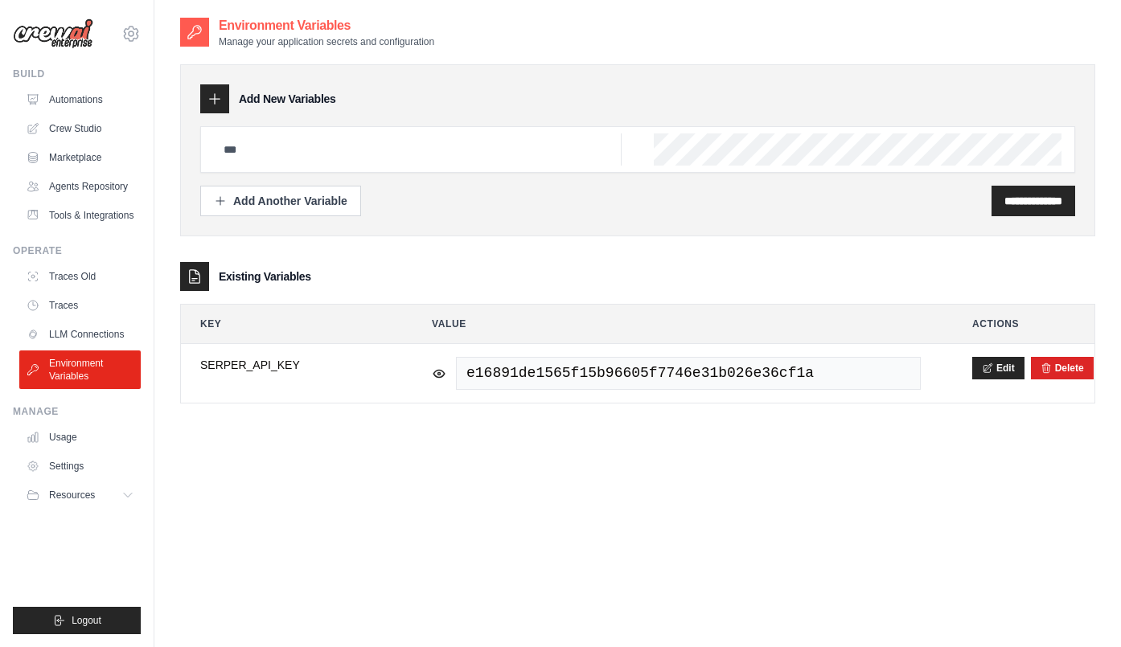
click at [51, 27] on img at bounding box center [53, 33] width 80 height 31
